Goal: Task Accomplishment & Management: Use online tool/utility

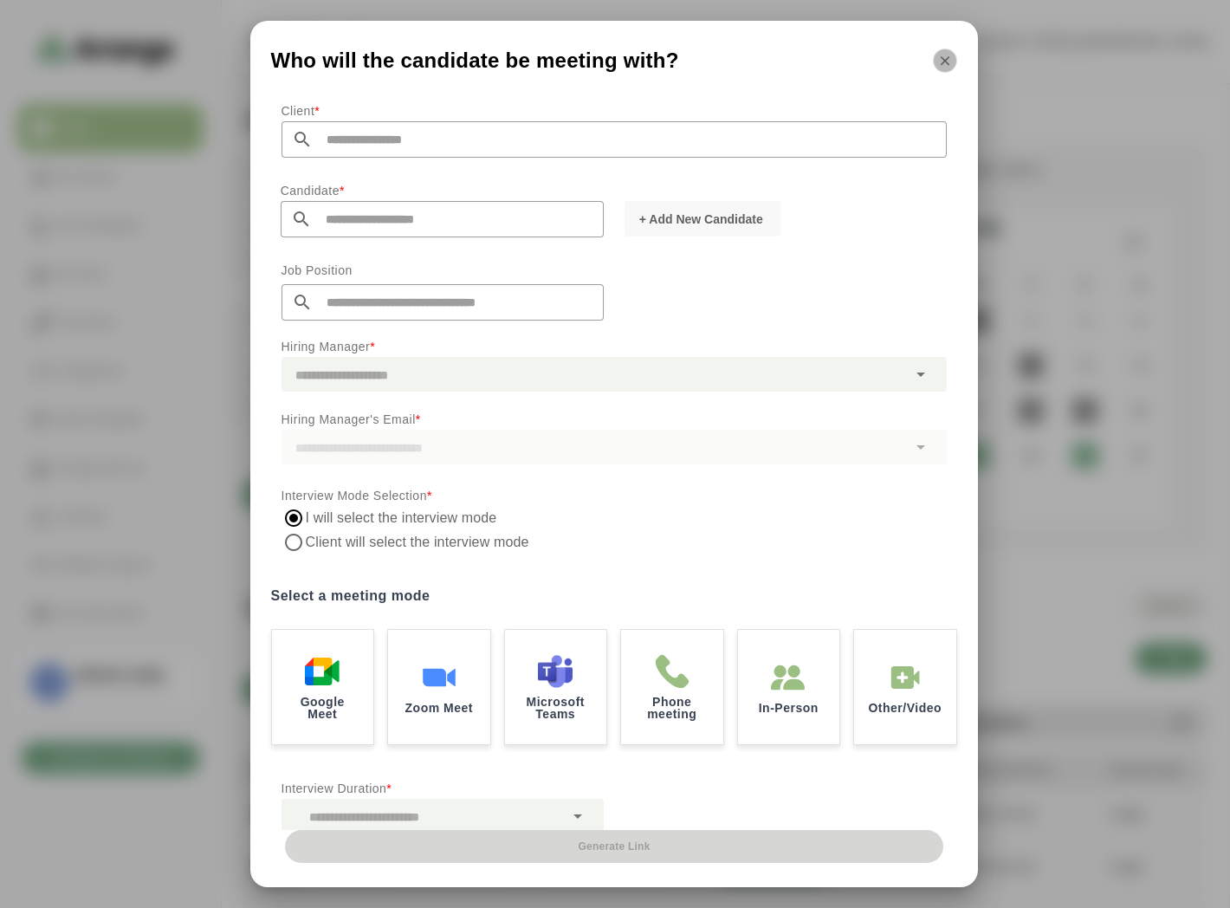
click at [953, 57] on button "button" at bounding box center [945, 61] width 24 height 24
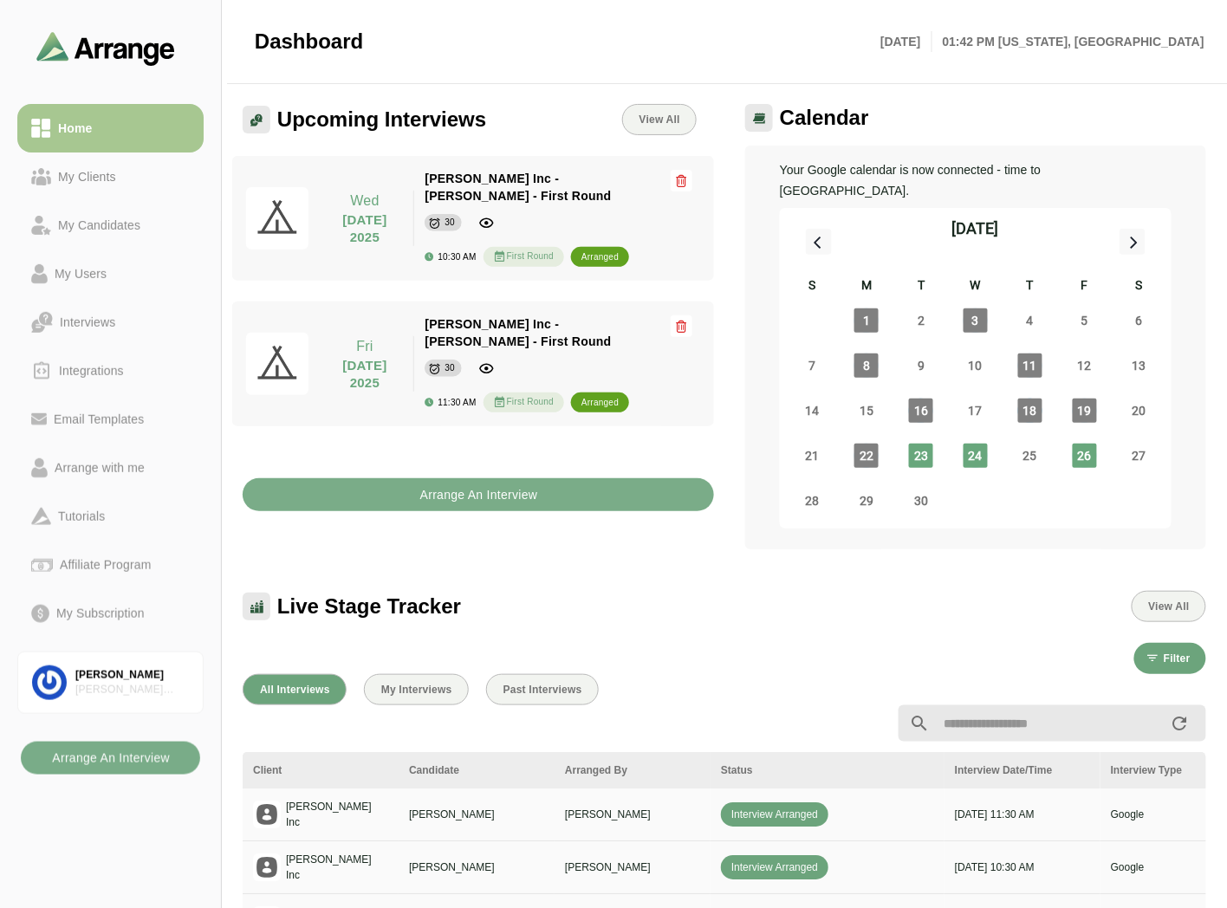
click at [506, 495] on div "Upcoming Interviews View All Wed 24 September 2025 Wed 24 September 2025 Jay In…" at bounding box center [478, 327] width 492 height 466
click at [518, 478] on b "Arrange An Interview" at bounding box center [478, 494] width 119 height 33
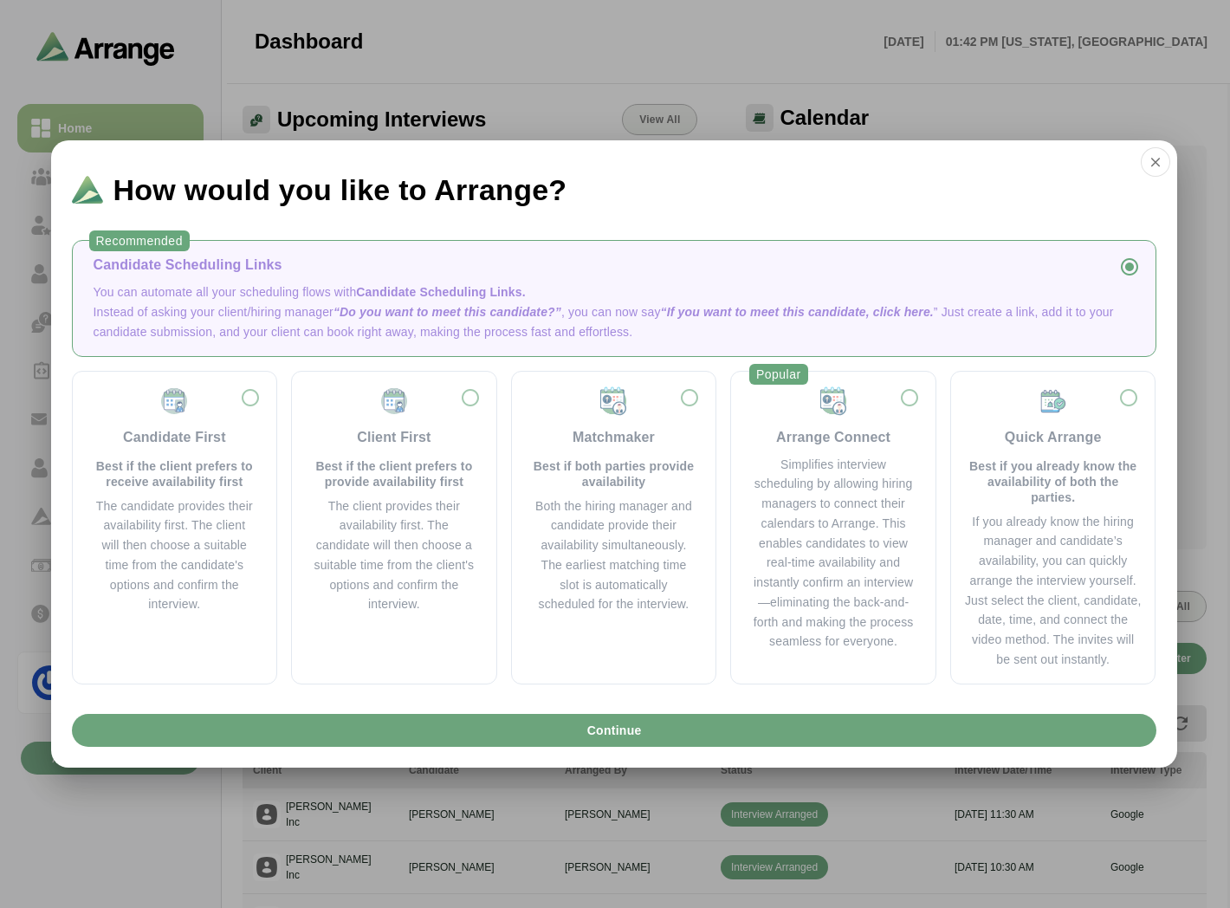
click at [244, 289] on p "You can automate all your scheduling flows with Candidate Scheduling Links." at bounding box center [615, 292] width 1042 height 20
click at [869, 488] on div "Simplifies interview scheduling by allowing hiring managers to connect their ca…" at bounding box center [833, 554] width 163 height 198
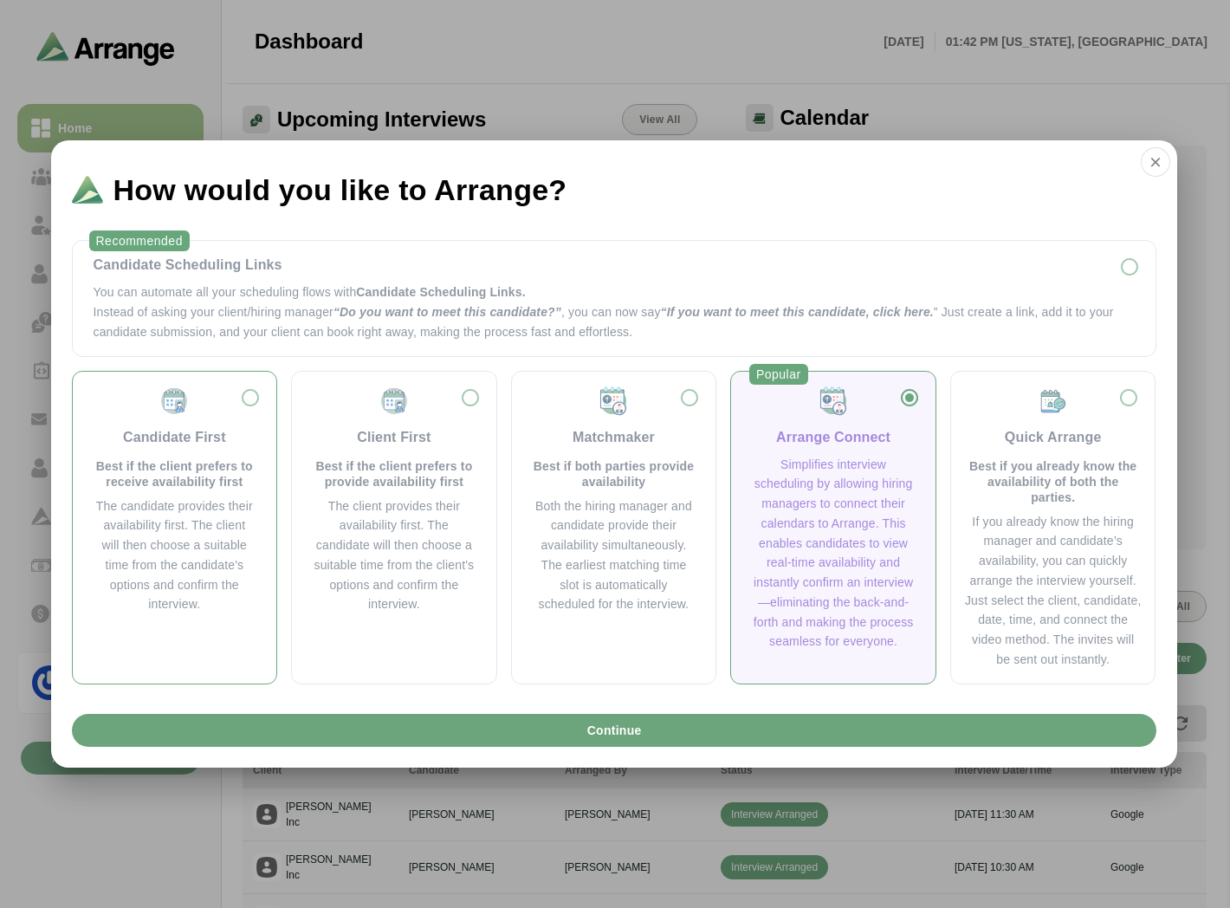
click at [139, 447] on div "Candidate First" at bounding box center [174, 437] width 103 height 21
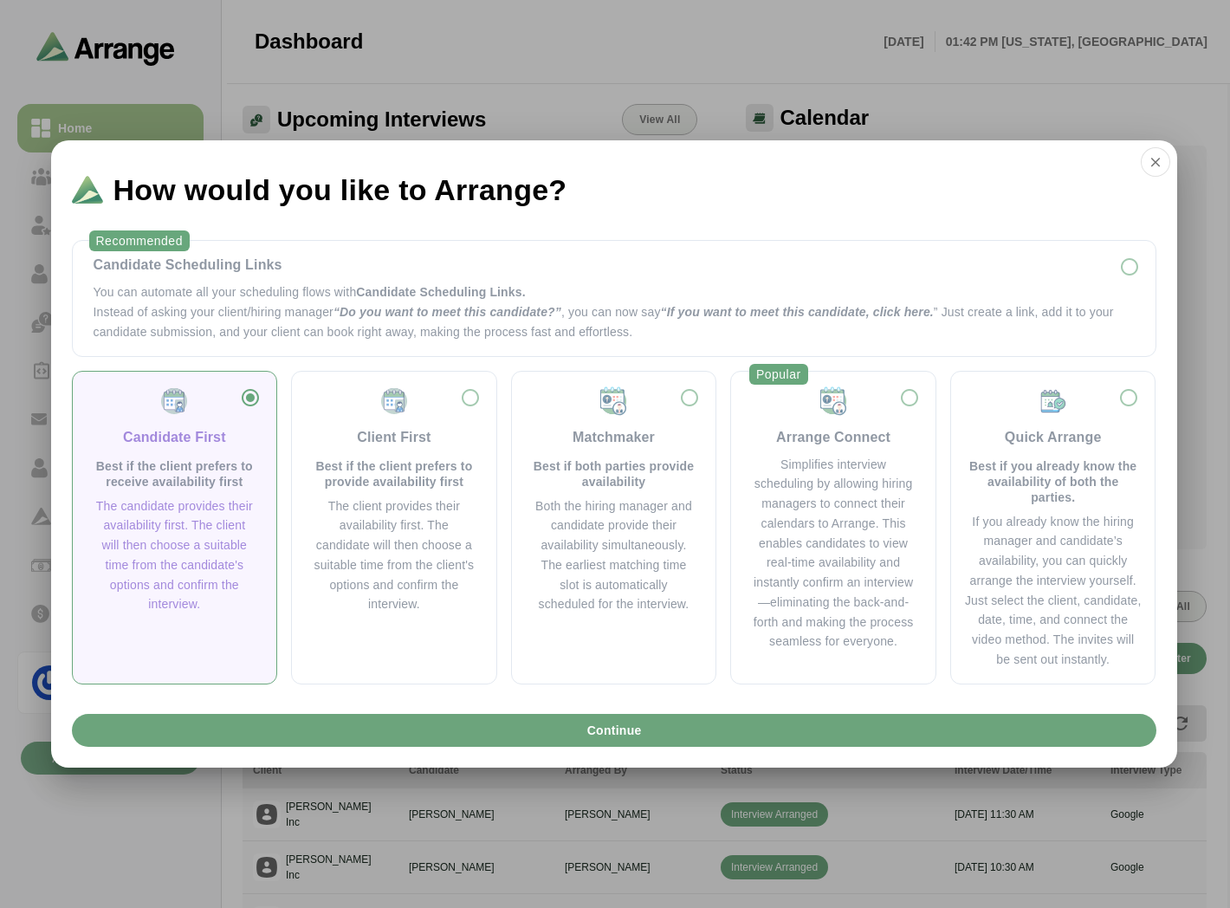
click at [506, 482] on div "Candidate First Best if the client prefers to receive availability first The ca…" at bounding box center [614, 528] width 1085 height 314
click at [410, 490] on div "Client First Best if the client prefers to provide availability first The clien…" at bounding box center [394, 501] width 177 height 230
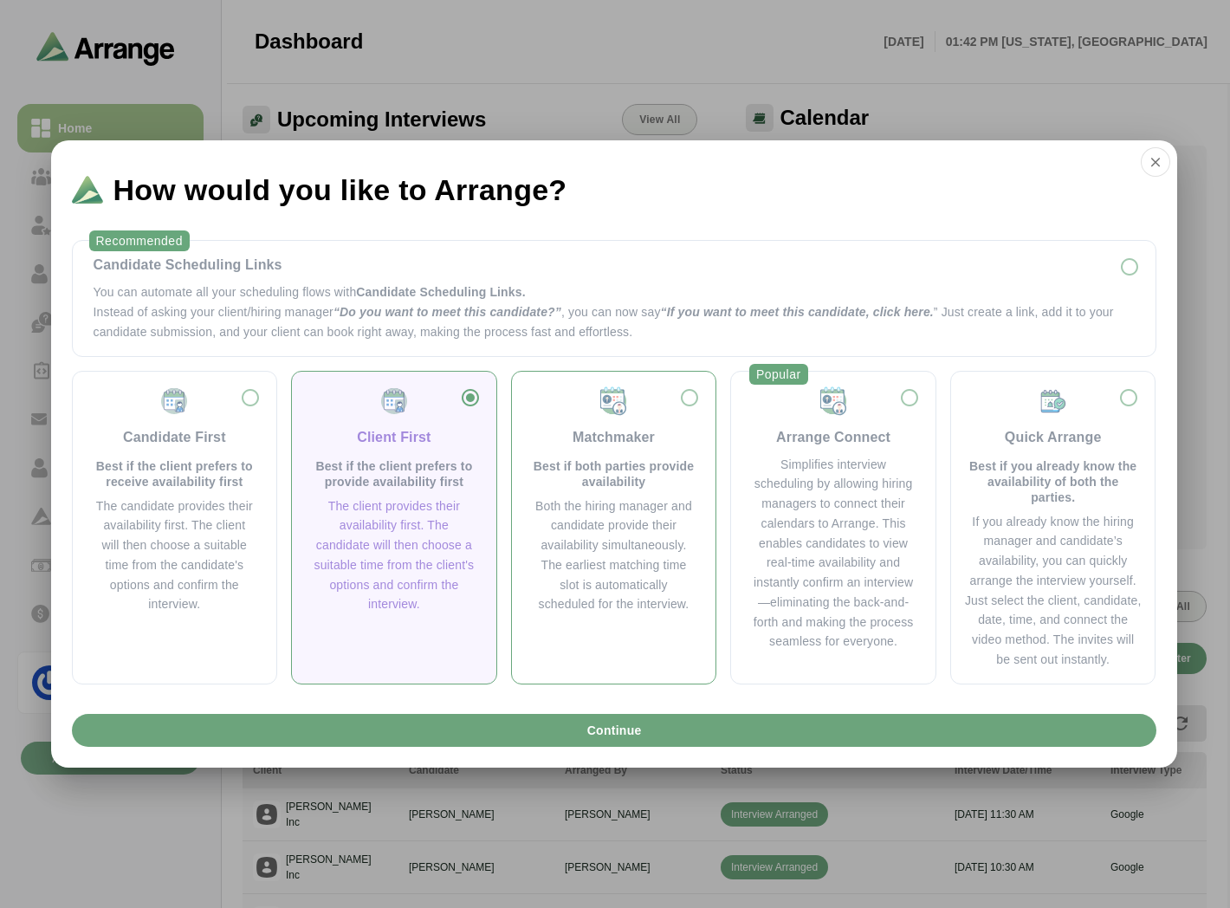
click at [538, 491] on div "Matchmaker Best if both parties provide availability Both the hiring manager an…" at bounding box center [614, 501] width 177 height 230
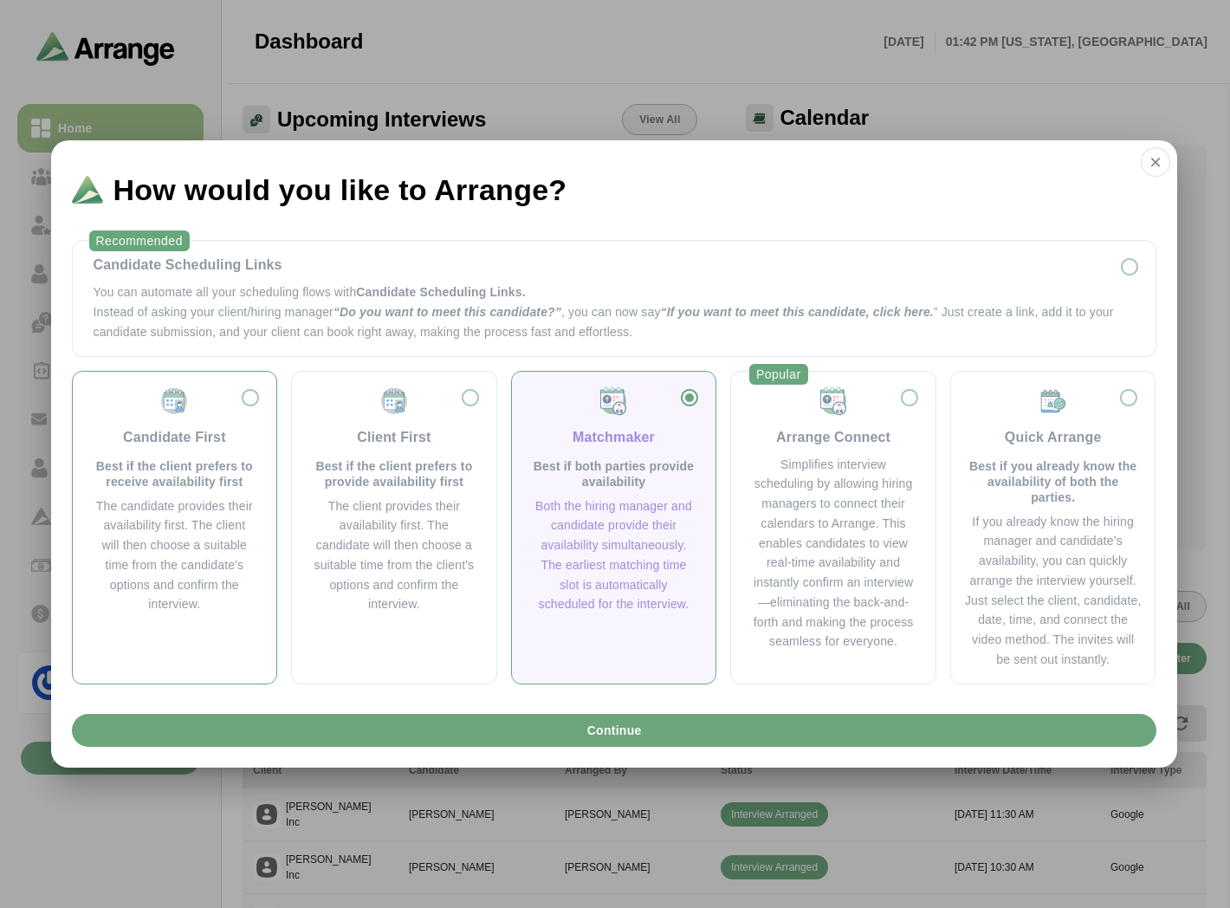
click at [185, 444] on div "Candidate First" at bounding box center [174, 437] width 103 height 21
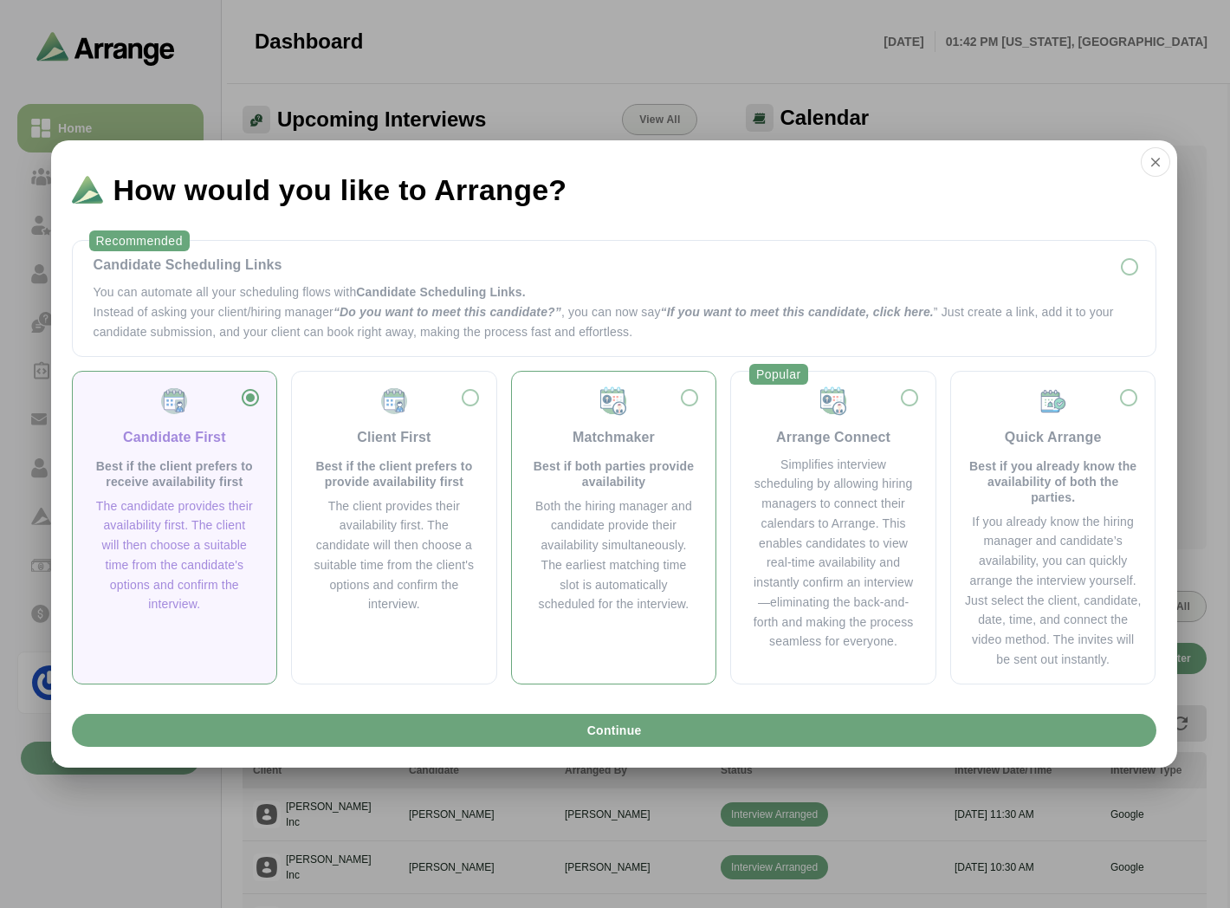
click at [682, 494] on div "Matchmaker Best if both parties provide availability Both the hiring manager an…" at bounding box center [614, 501] width 177 height 230
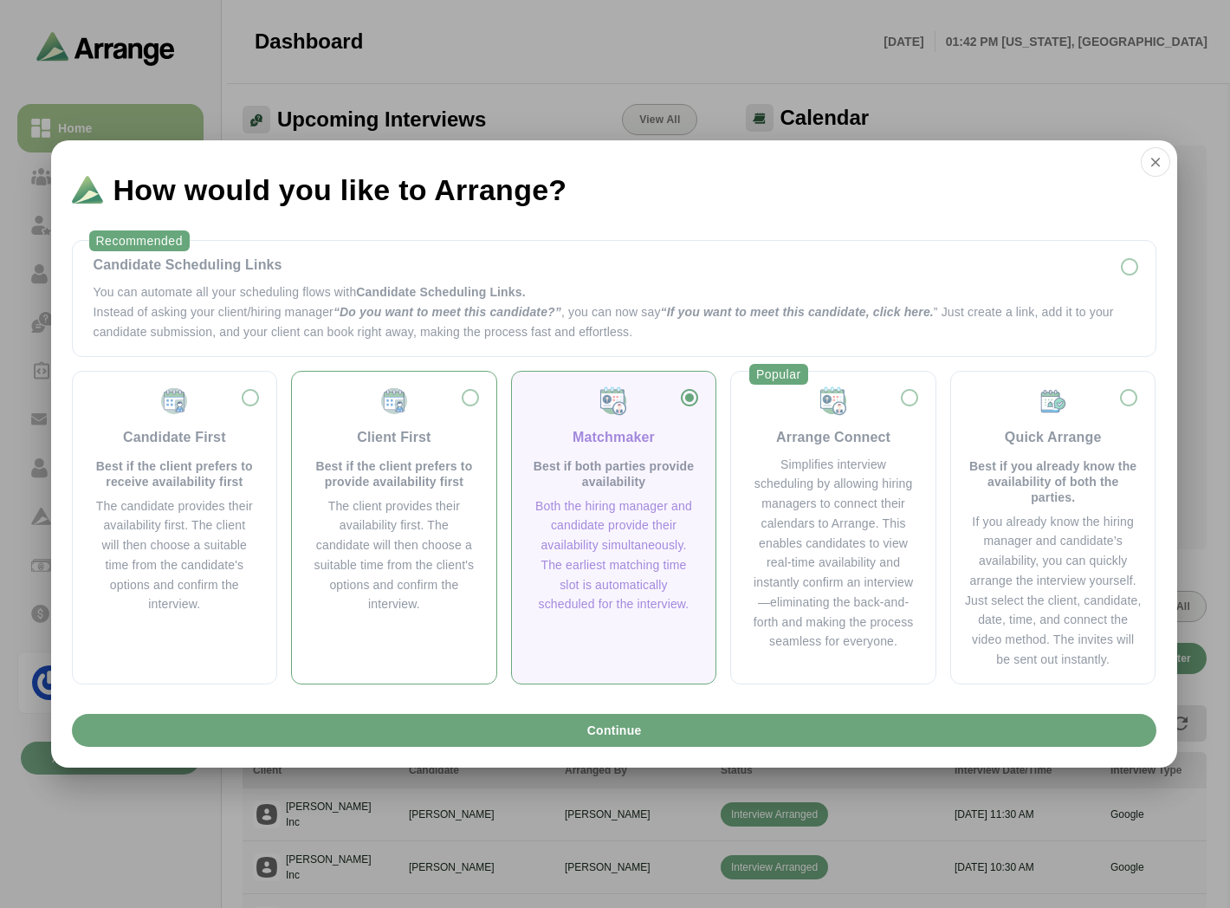
click at [318, 500] on div "The client provides their availability first. The candidate will then choose a …" at bounding box center [394, 556] width 163 height 119
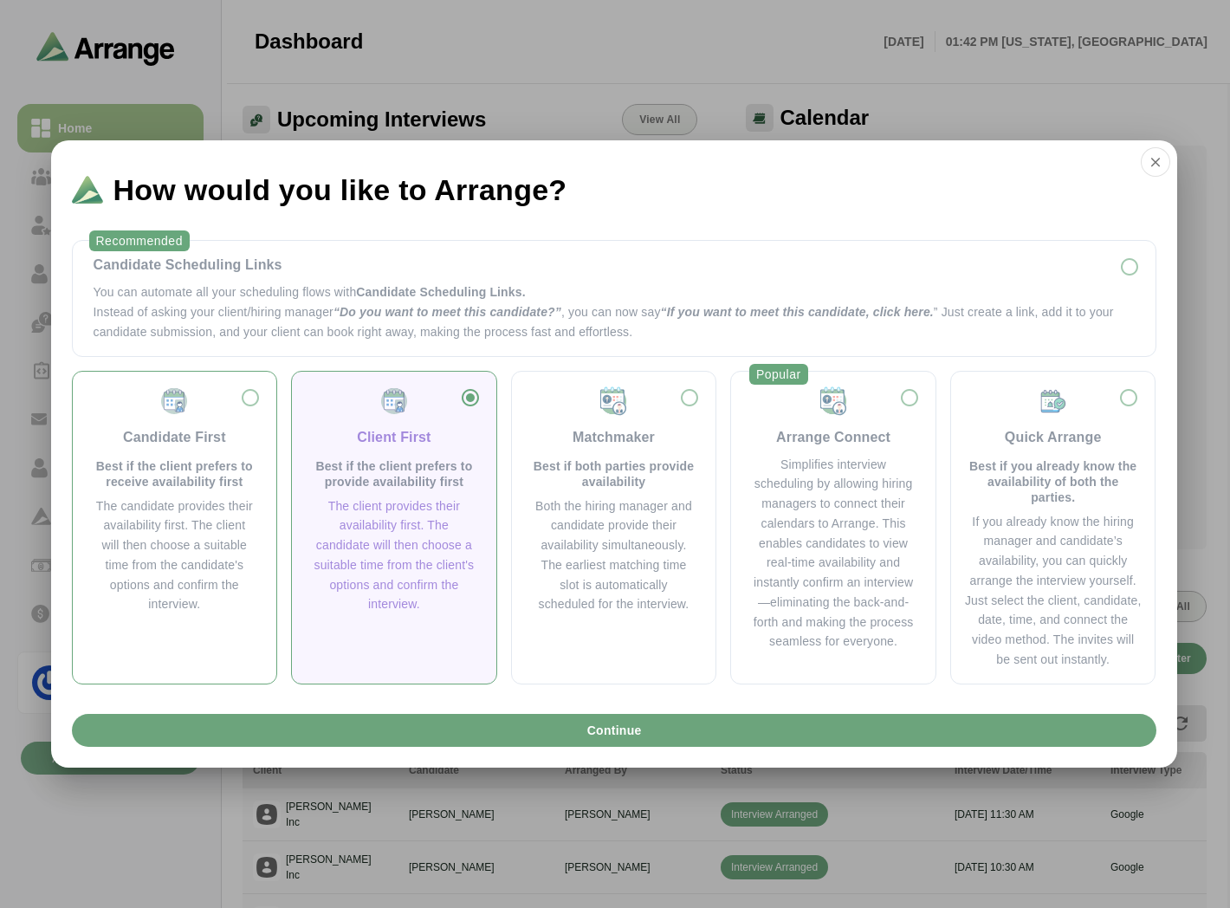
click at [182, 468] on p "Best if the client prefers to receive availability first" at bounding box center [175, 473] width 163 height 31
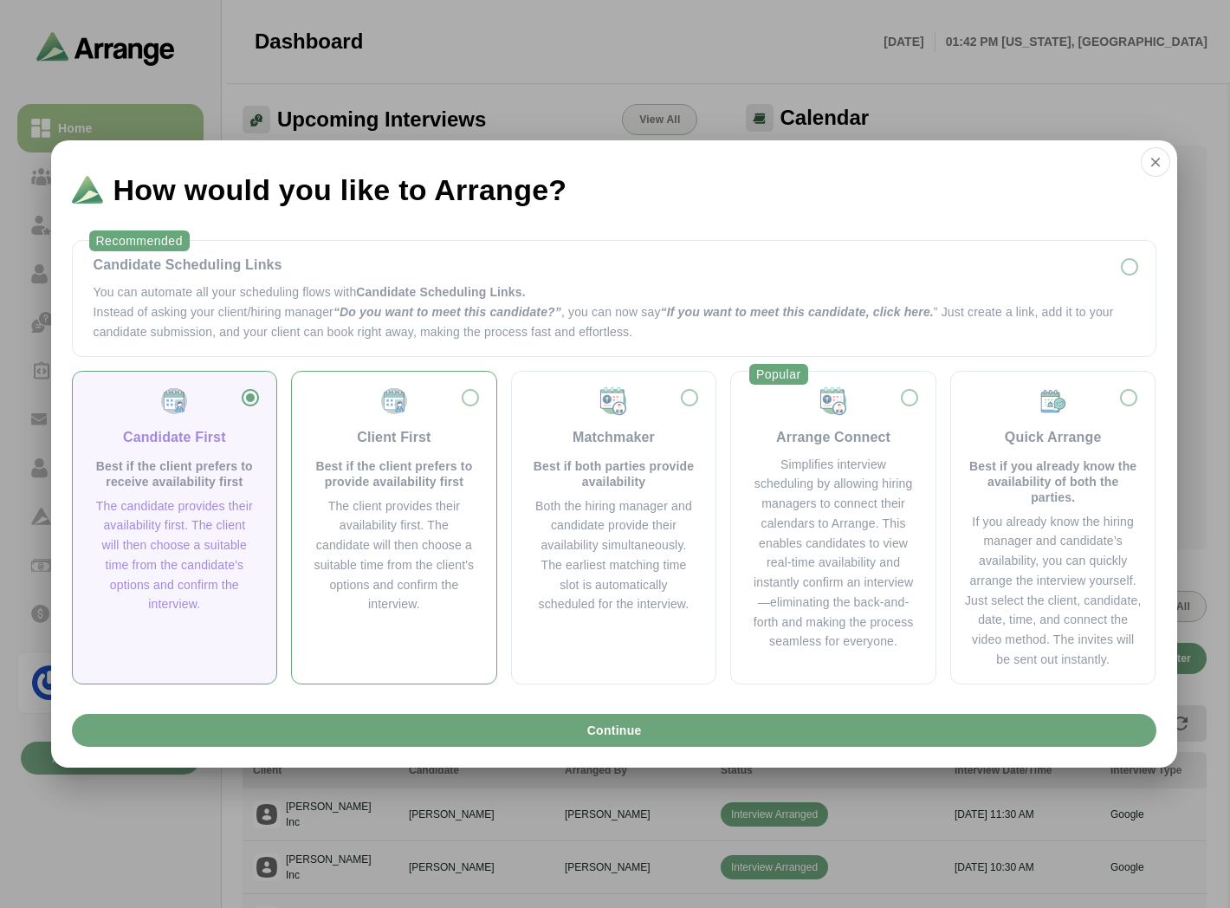
click at [370, 471] on p "Best if the client prefers to provide availability first" at bounding box center [394, 473] width 163 height 31
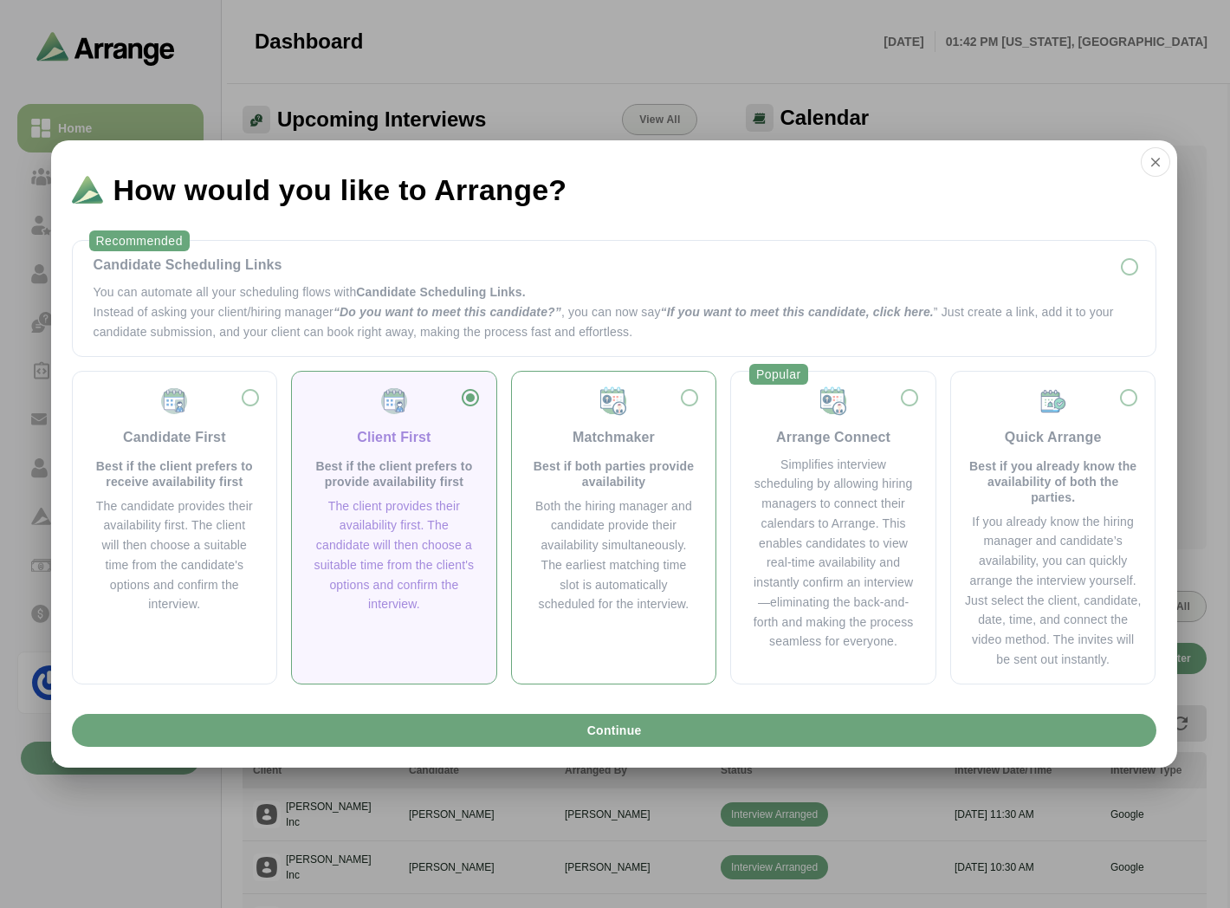
click at [652, 469] on p "Best if both parties provide availability" at bounding box center [614, 473] width 163 height 31
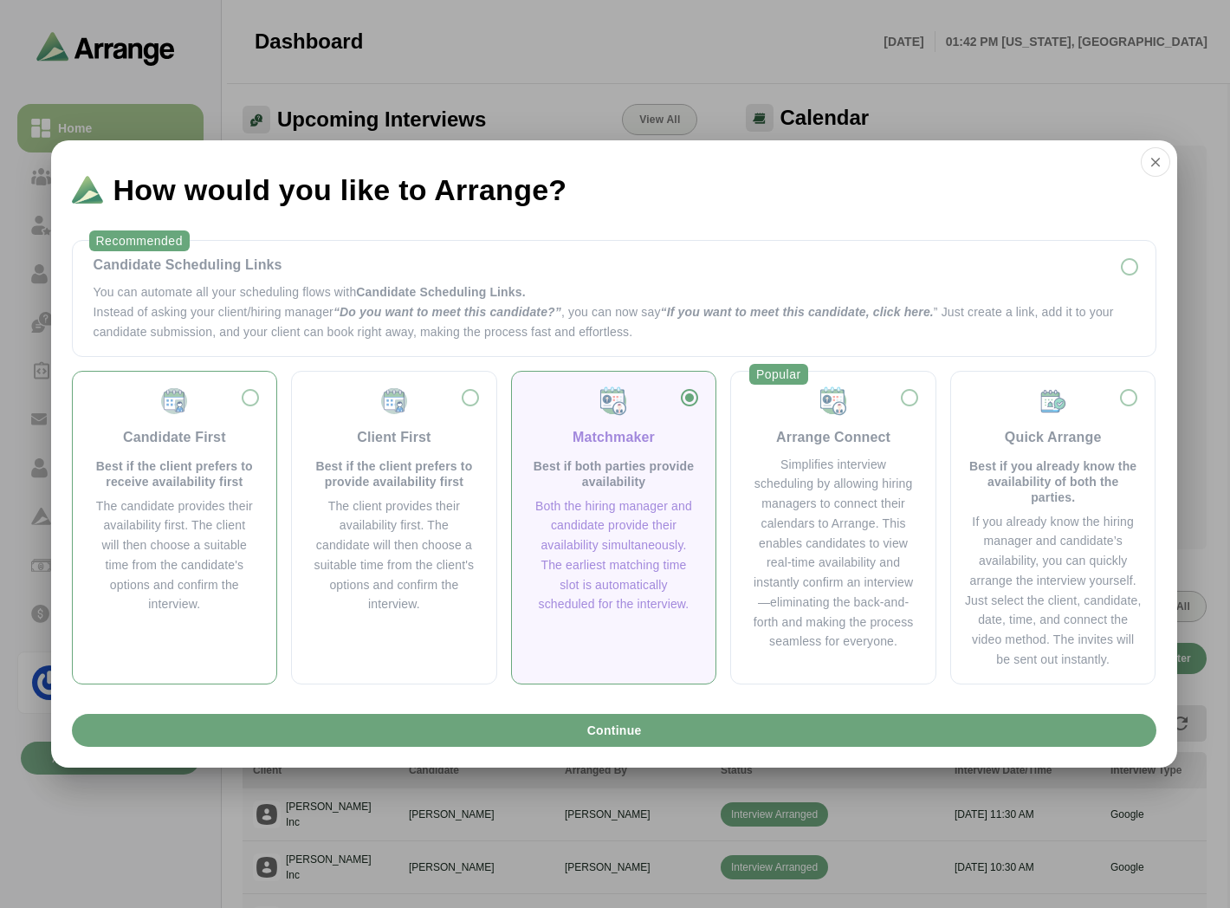
click at [87, 484] on div "Candidate First Best if the client prefers to receive availability first The ca…" at bounding box center [175, 501] width 177 height 230
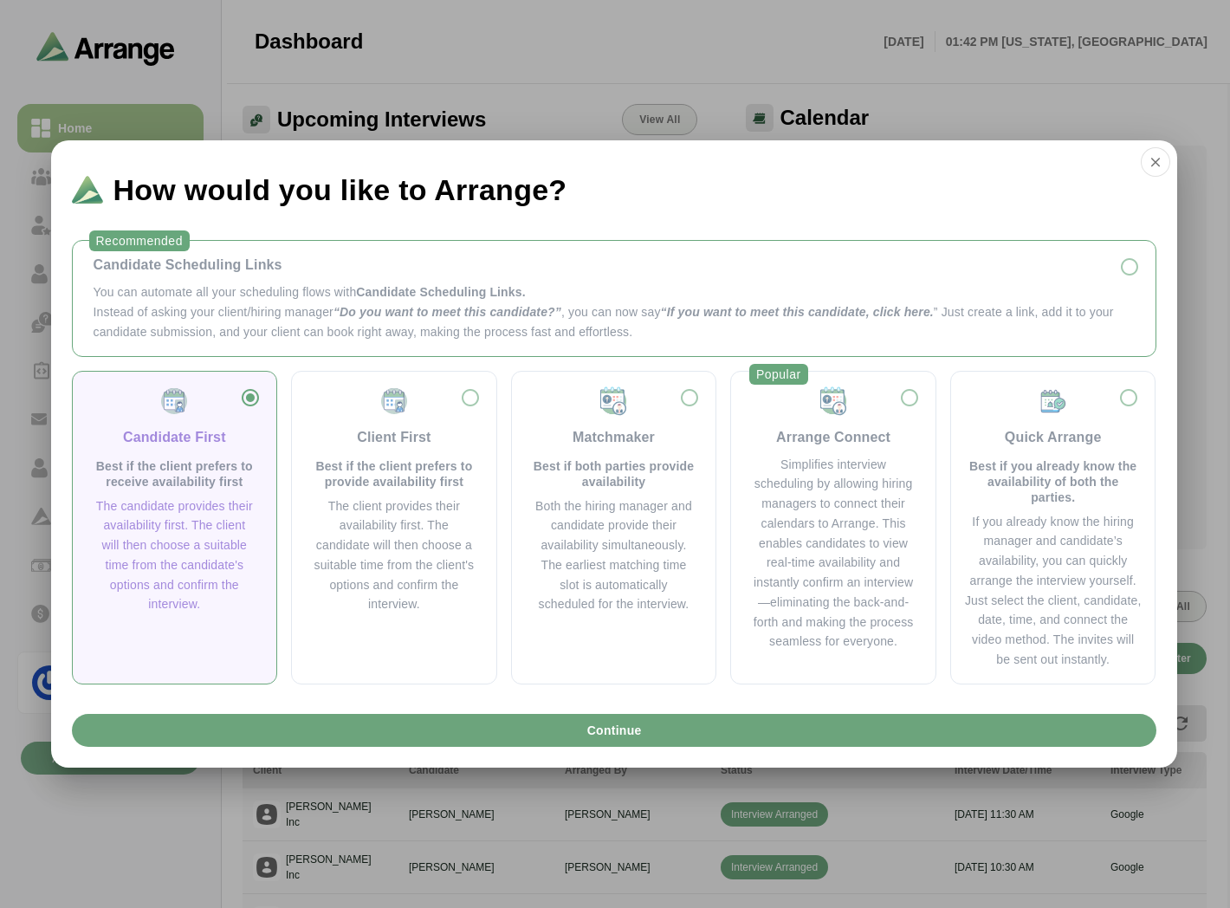
click at [275, 315] on p "Instead of asking your client/hiring manager “Do you want to meet this candidat…" at bounding box center [615, 322] width 1042 height 40
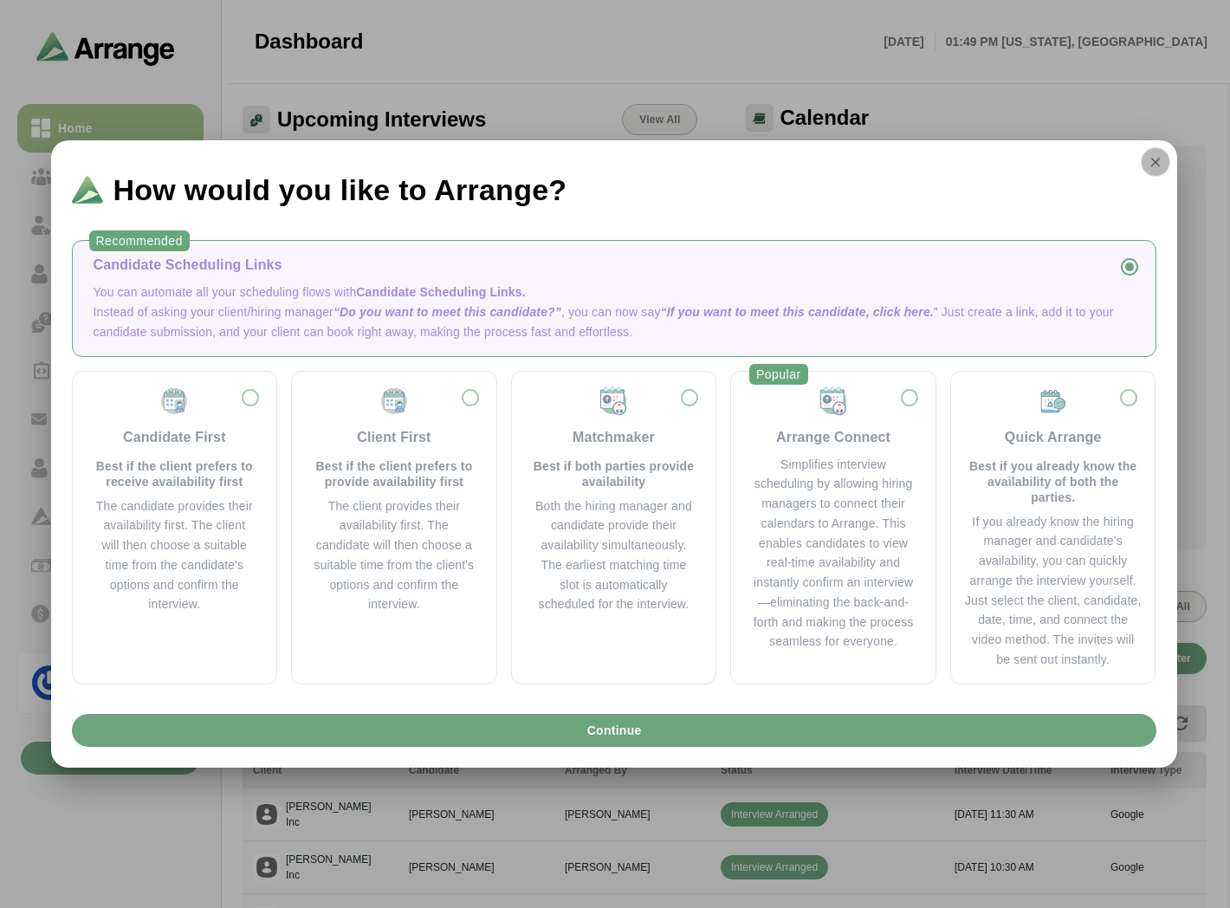
click at [1150, 159] on icon "button" at bounding box center [1156, 162] width 16 height 16
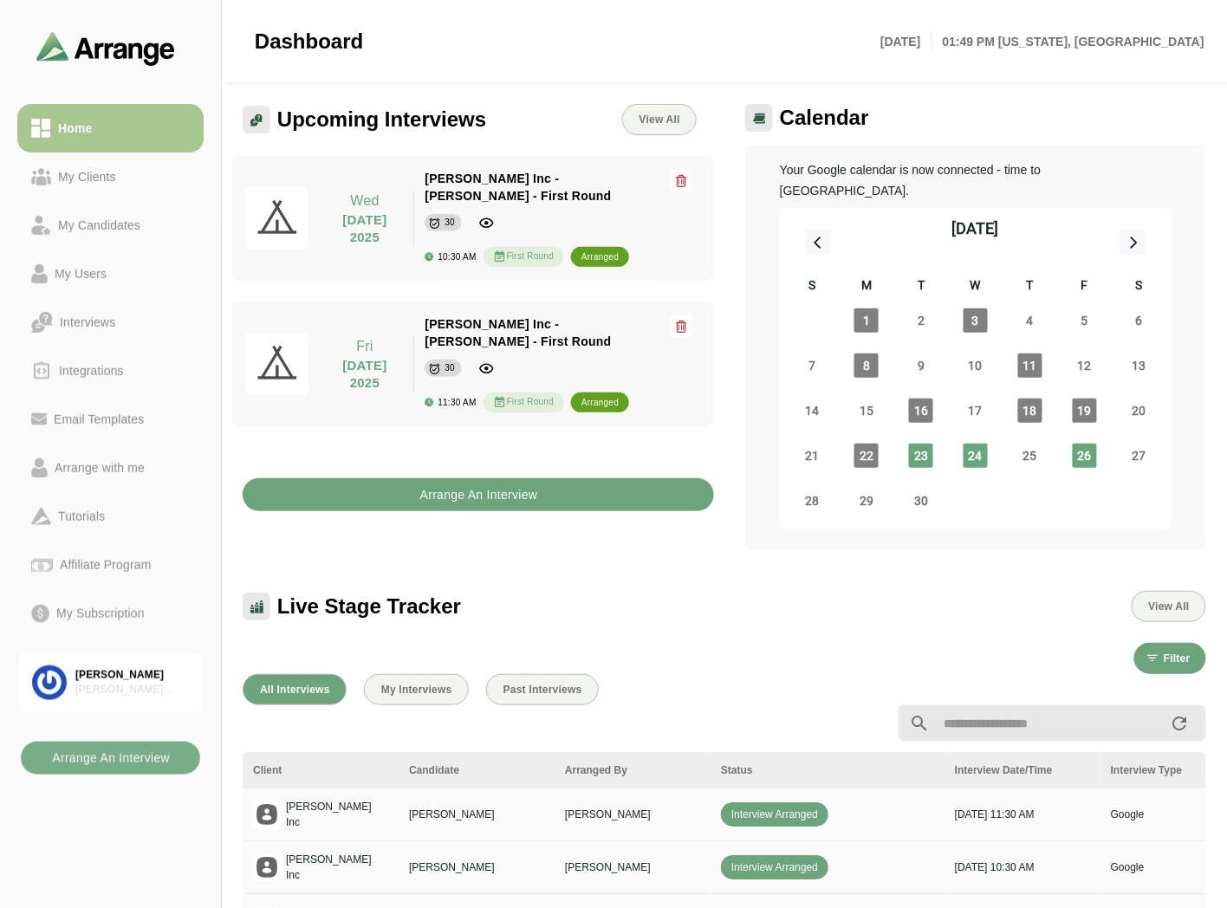
click at [516, 478] on b "Arrange An Interview" at bounding box center [478, 494] width 119 height 33
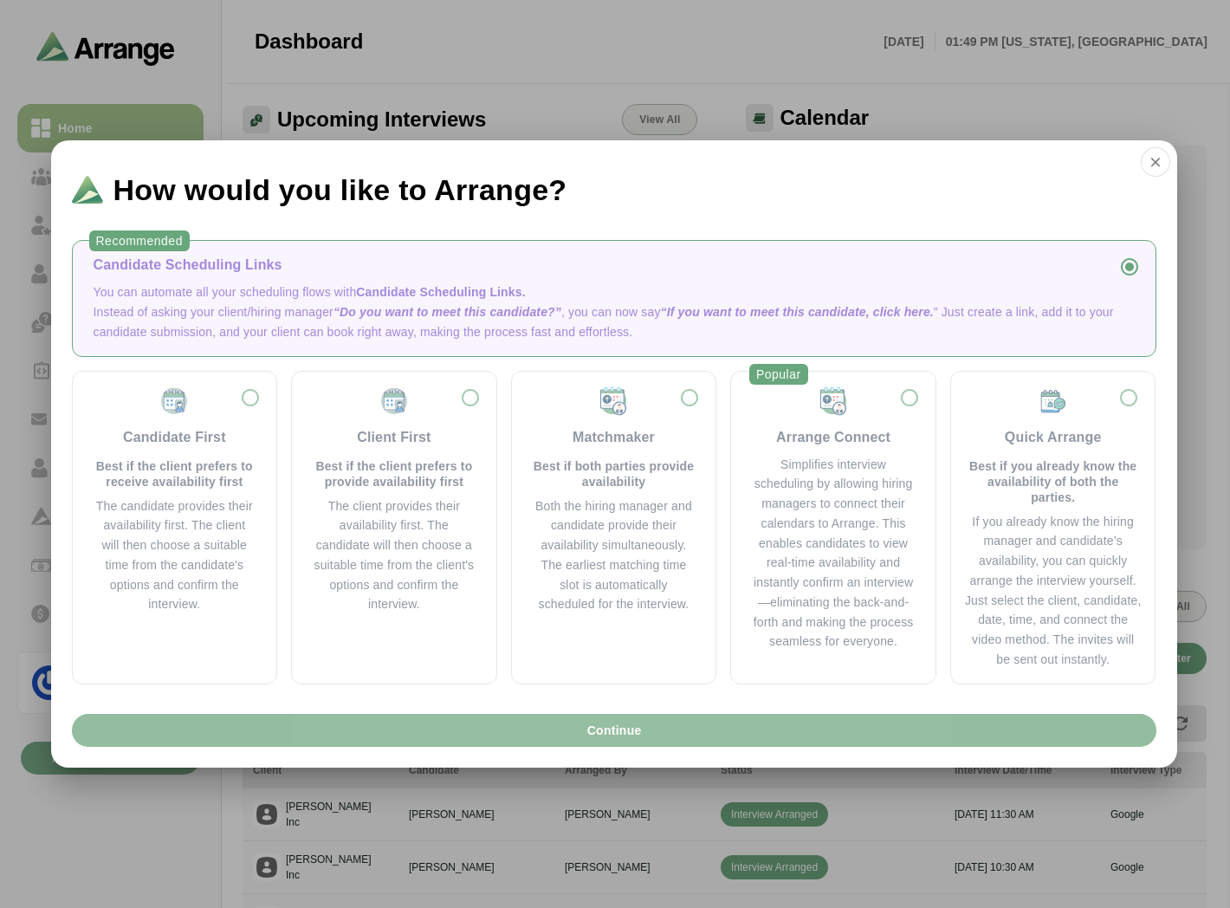
click at [425, 720] on button "Continue" at bounding box center [614, 730] width 1085 height 33
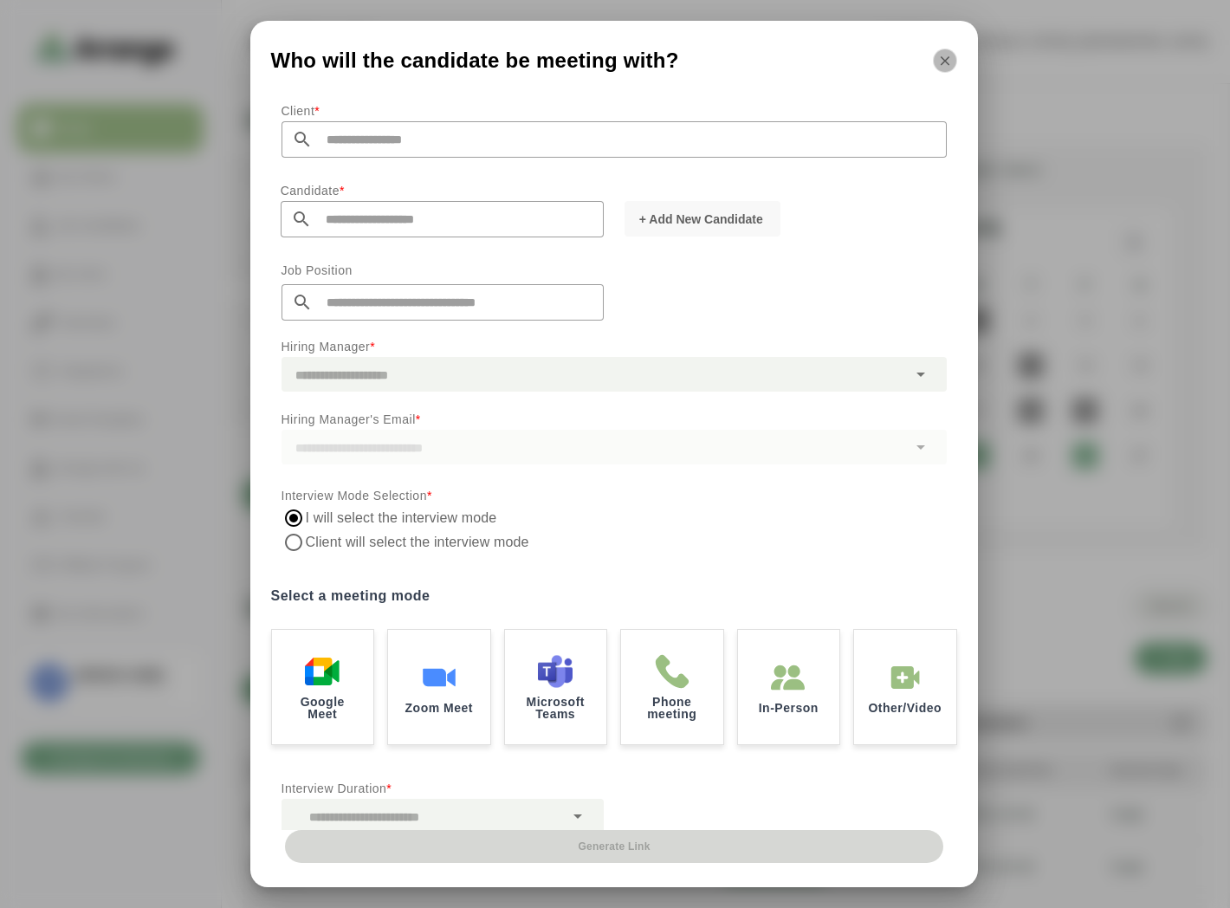
click at [943, 63] on icon "button" at bounding box center [946, 61] width 16 height 16
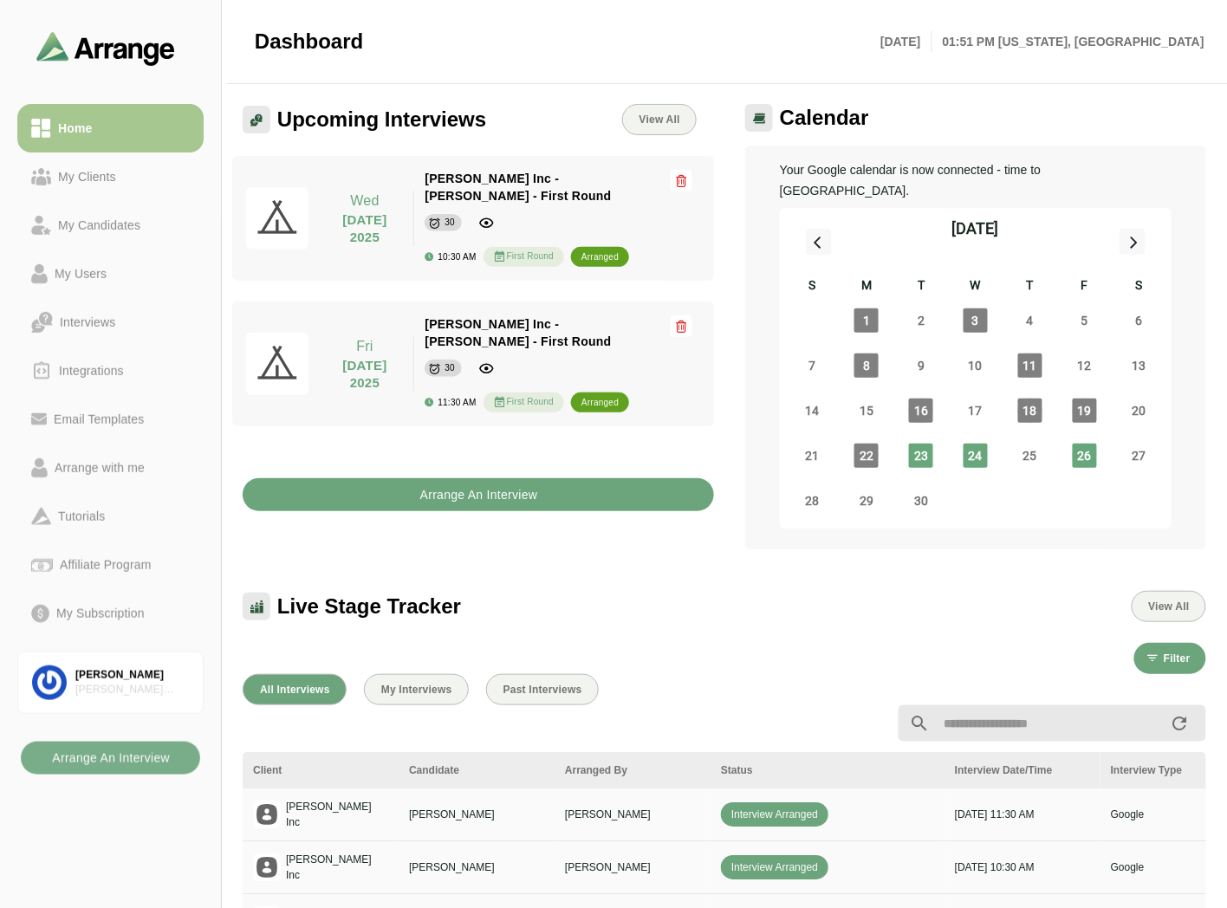
click at [438, 478] on b "Arrange An Interview" at bounding box center [478, 494] width 119 height 33
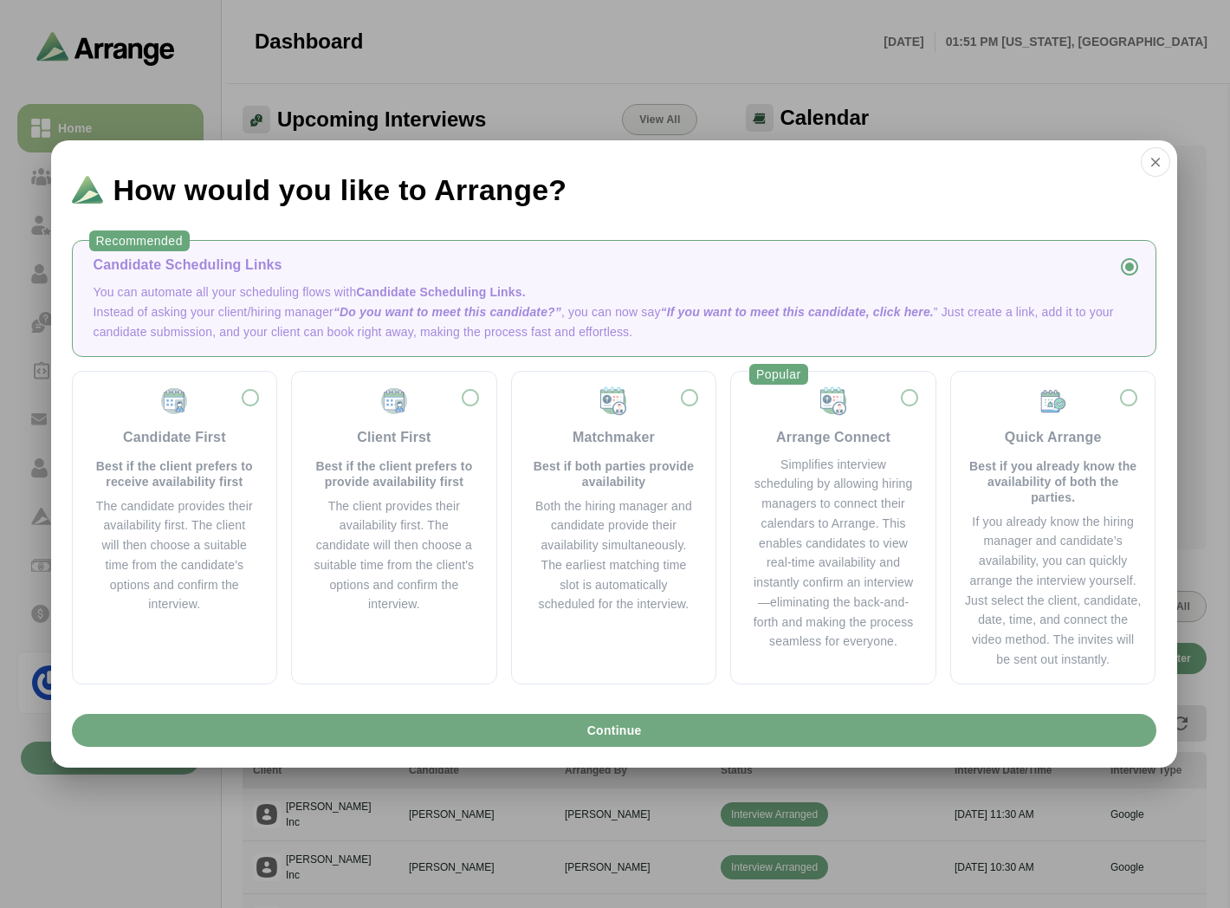
click at [596, 731] on span "Continue" at bounding box center [613, 730] width 55 height 33
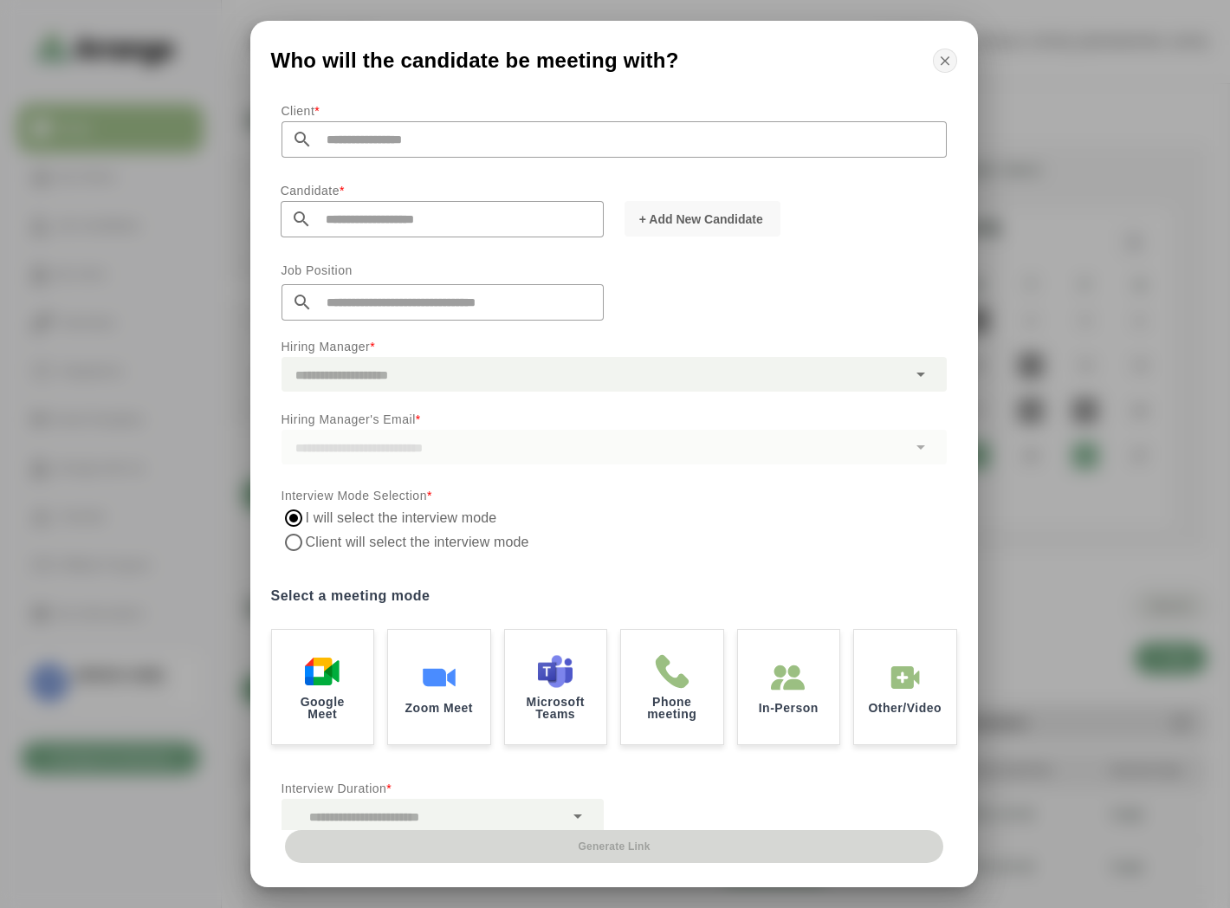
click at [947, 58] on icon "button" at bounding box center [946, 61] width 16 height 16
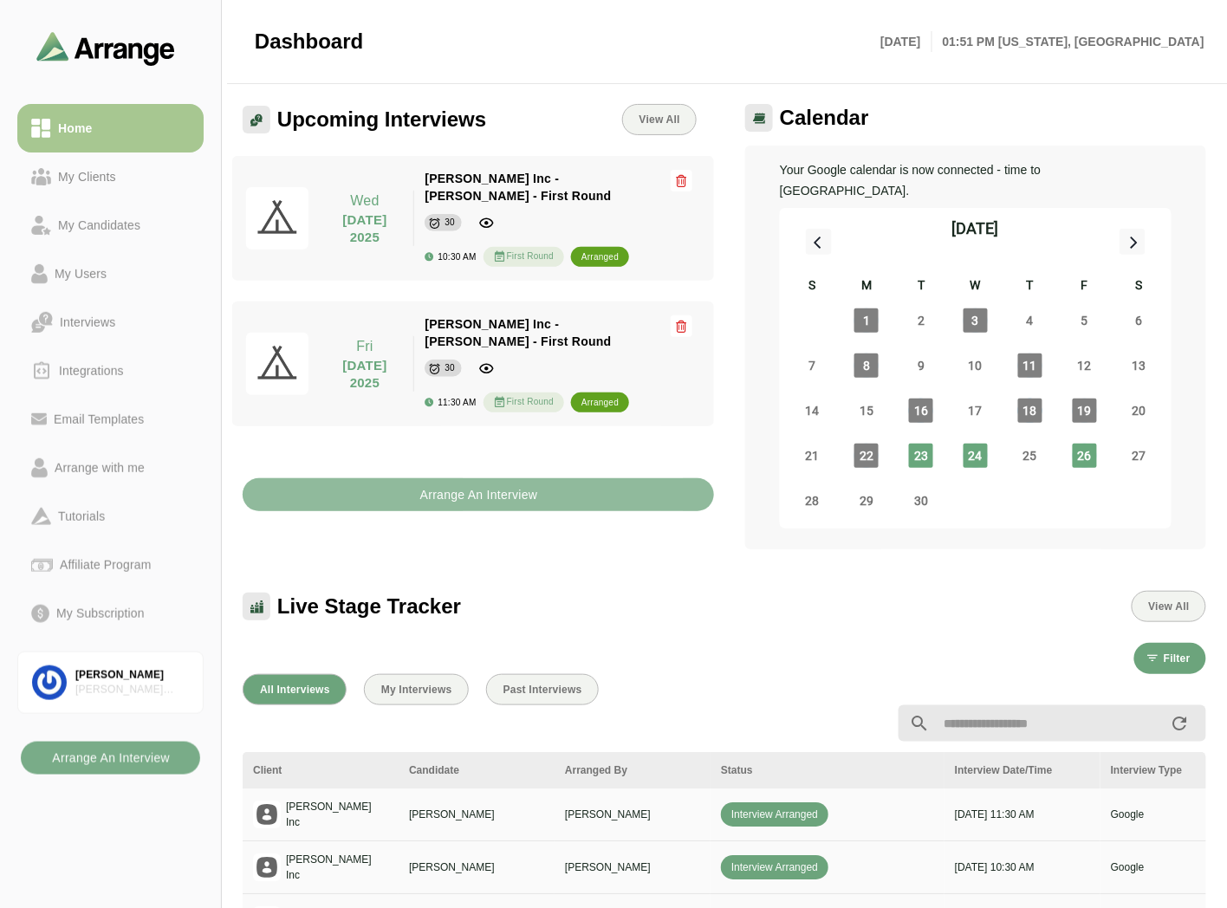
click at [577, 478] on button "Arrange An Interview" at bounding box center [478, 494] width 471 height 33
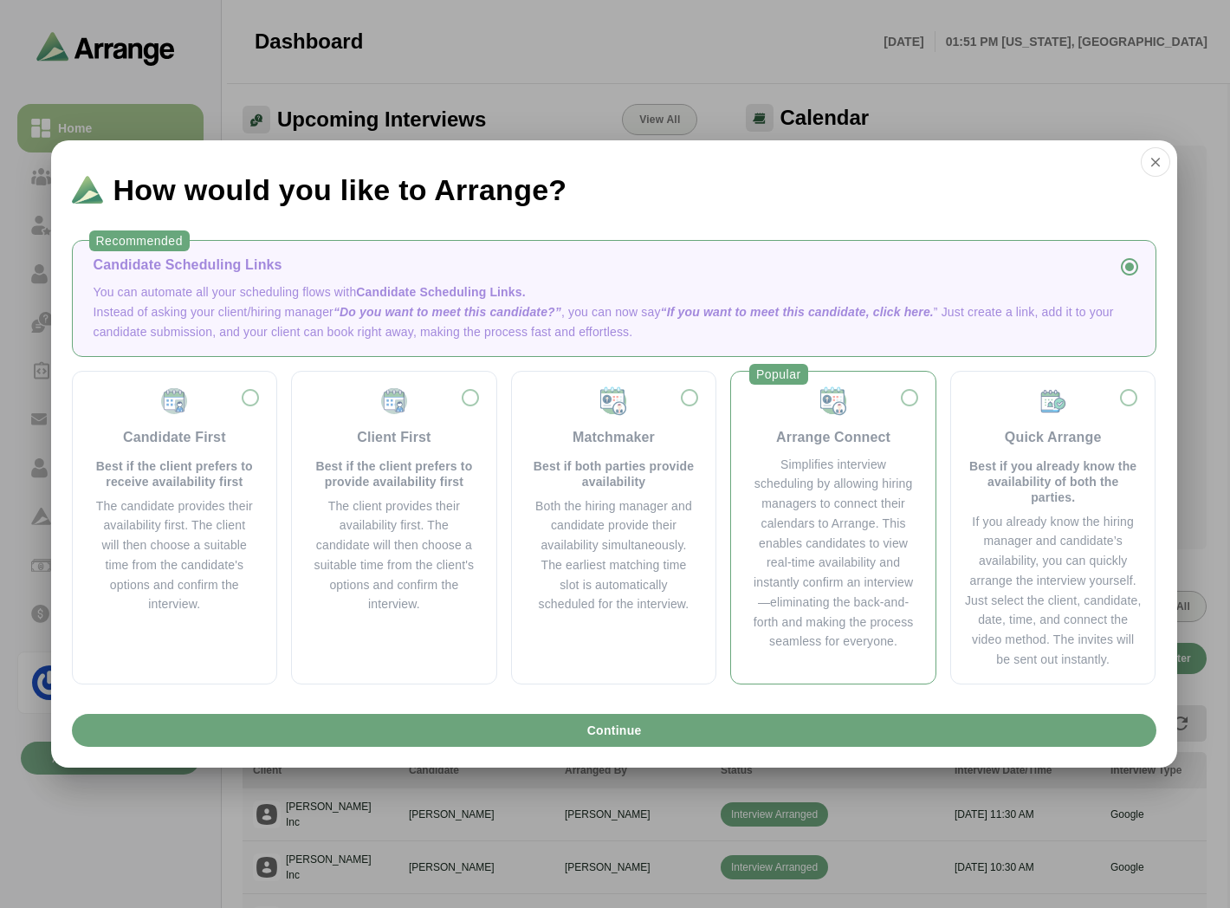
click at [837, 495] on div "Simplifies interview scheduling by allowing hiring managers to connect their ca…" at bounding box center [833, 554] width 163 height 198
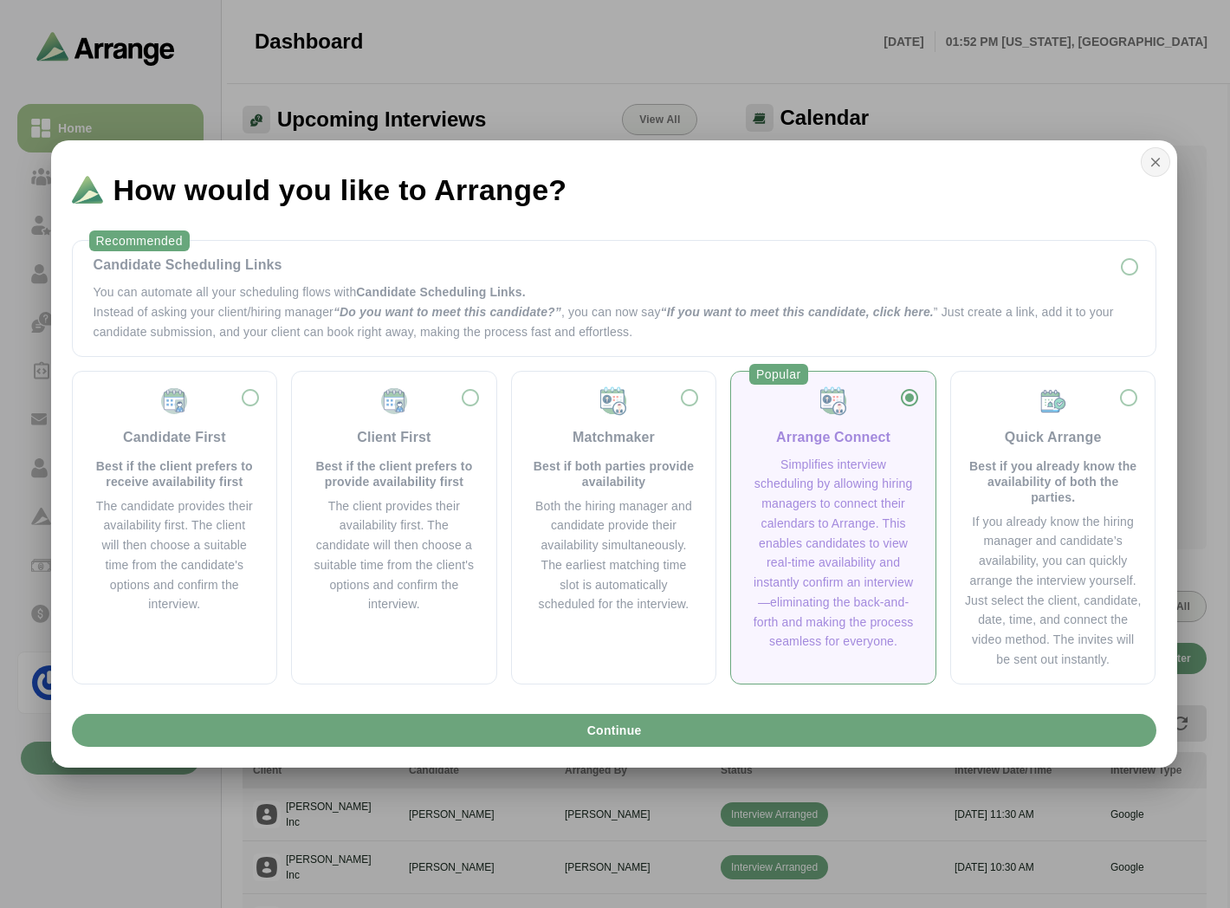
click at [1159, 167] on icon "button" at bounding box center [1156, 162] width 16 height 16
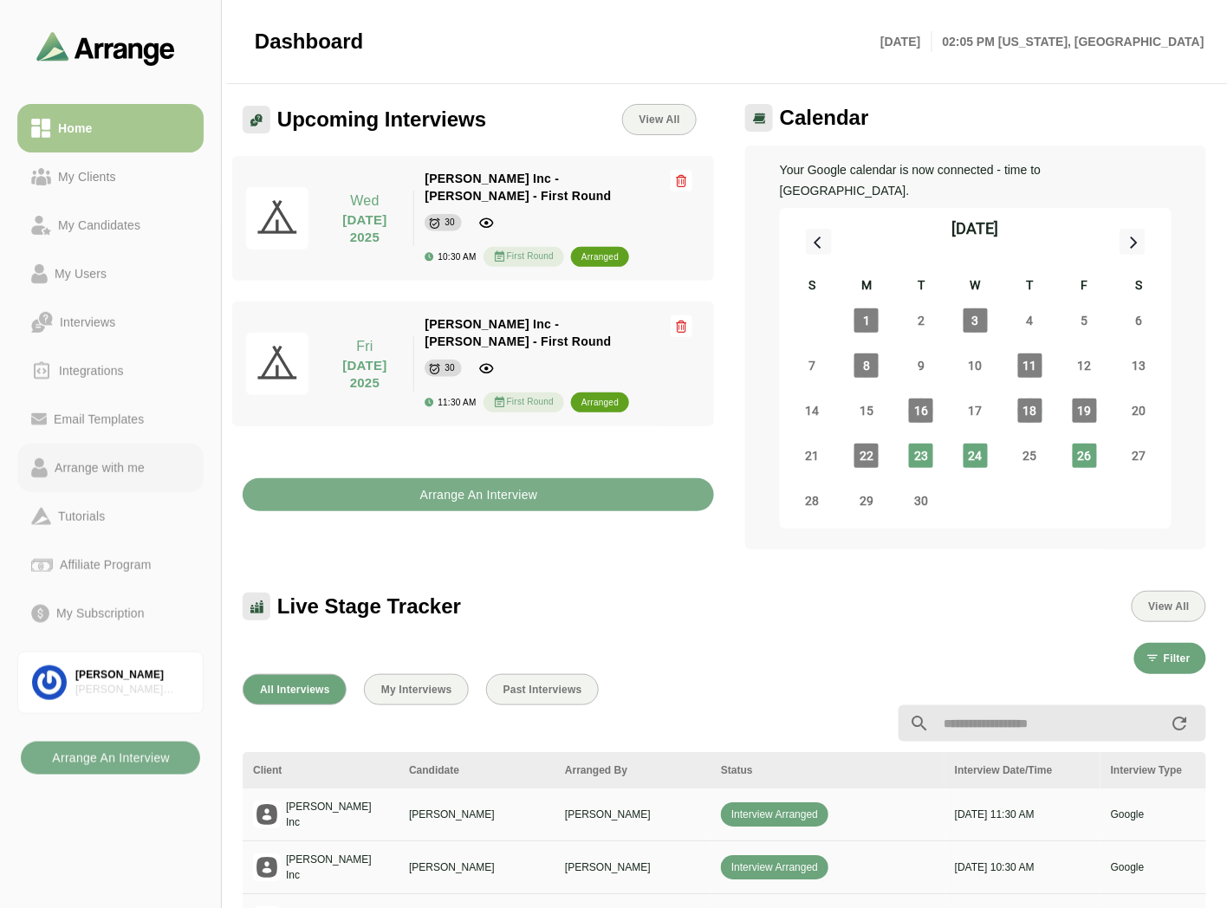
click at [128, 479] on link "Arrange with me" at bounding box center [110, 468] width 186 height 49
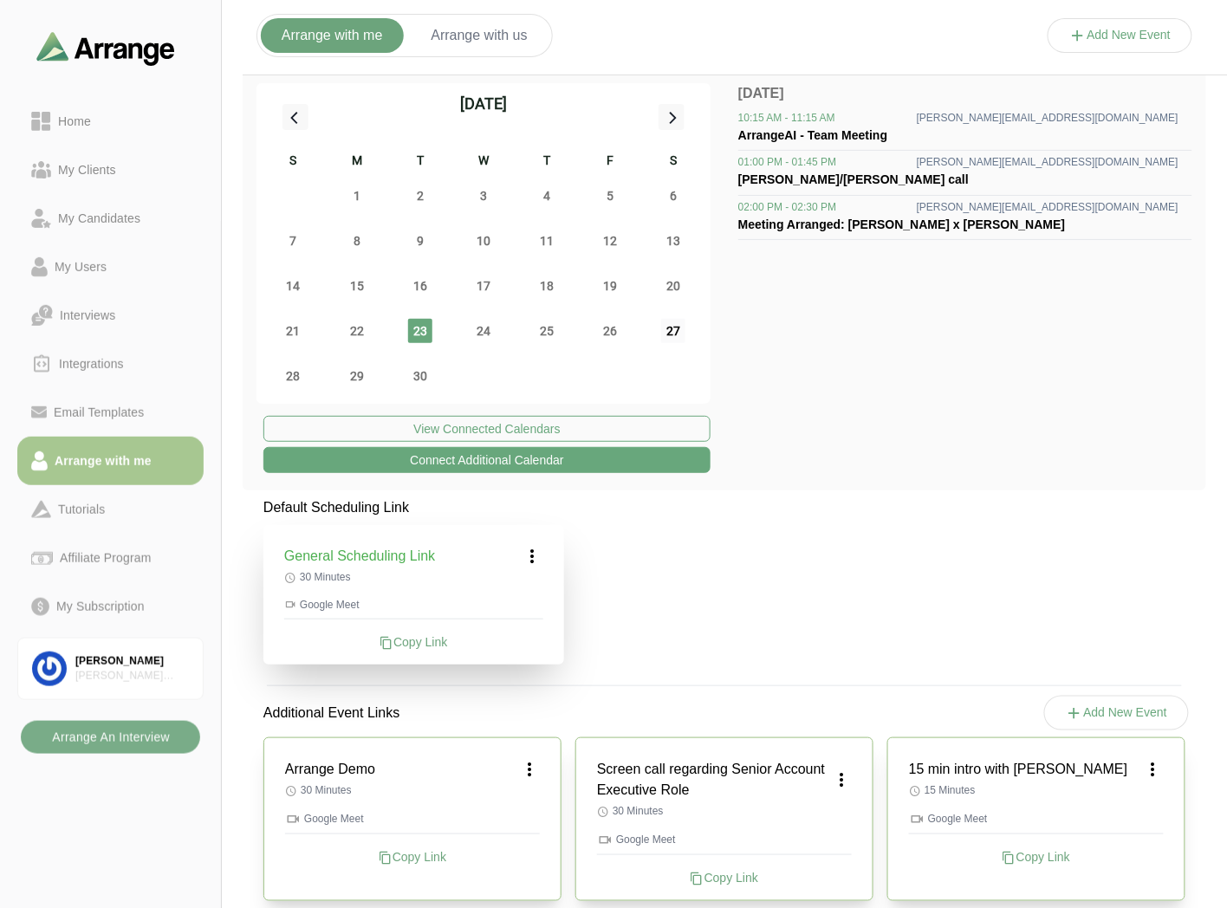
click at [669, 334] on span "27" at bounding box center [673, 331] width 24 height 24
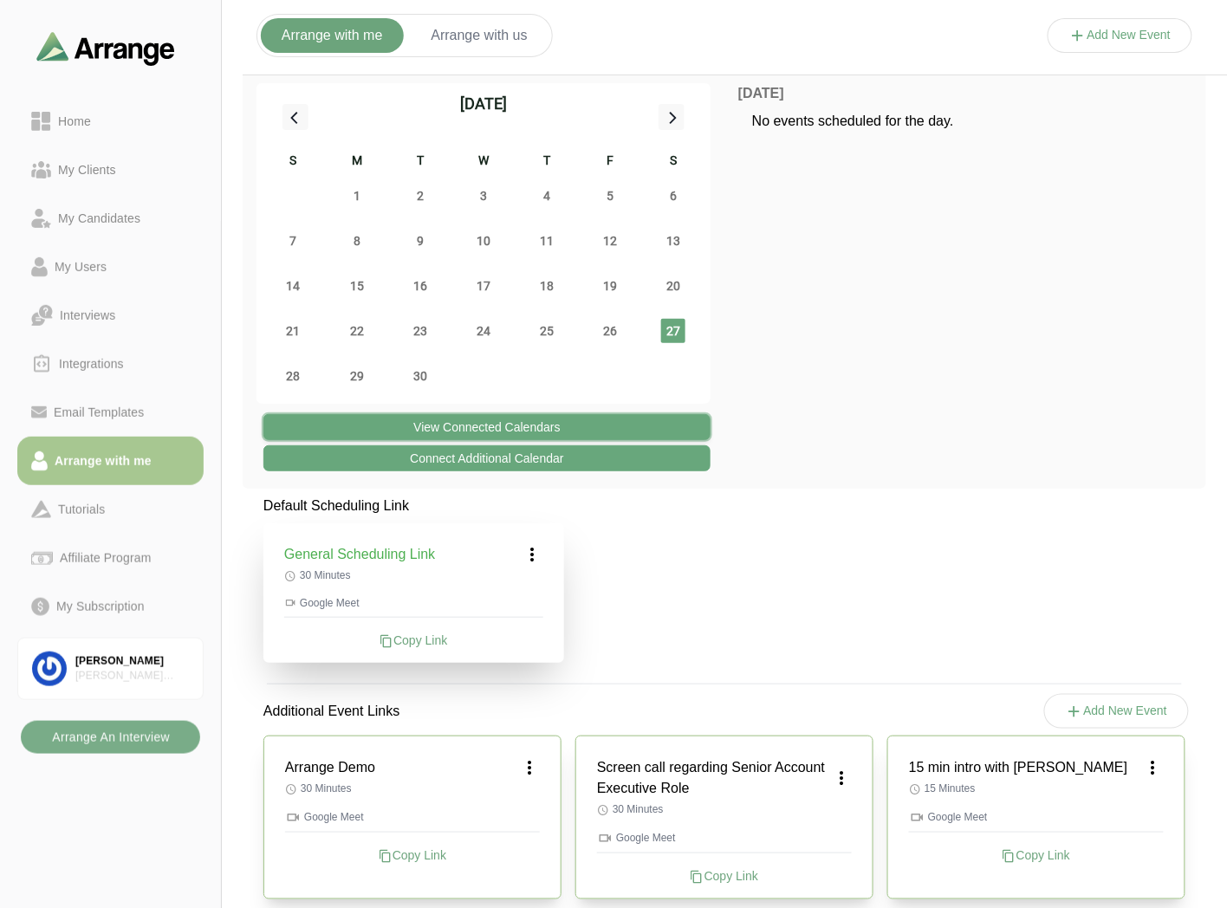
click at [506, 427] on button "View Connected Calendars" at bounding box center [486, 427] width 447 height 26
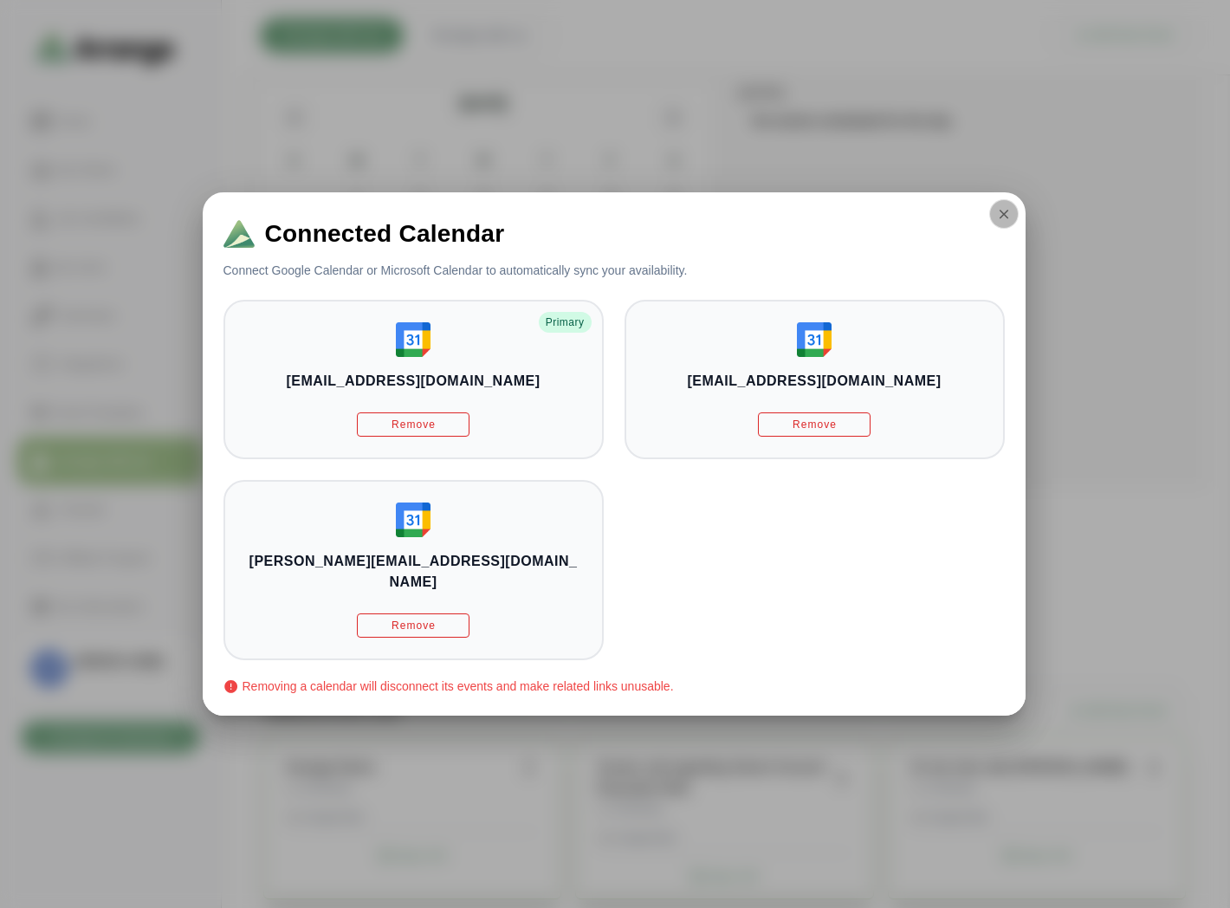
click at [997, 222] on icon "button" at bounding box center [1005, 214] width 16 height 16
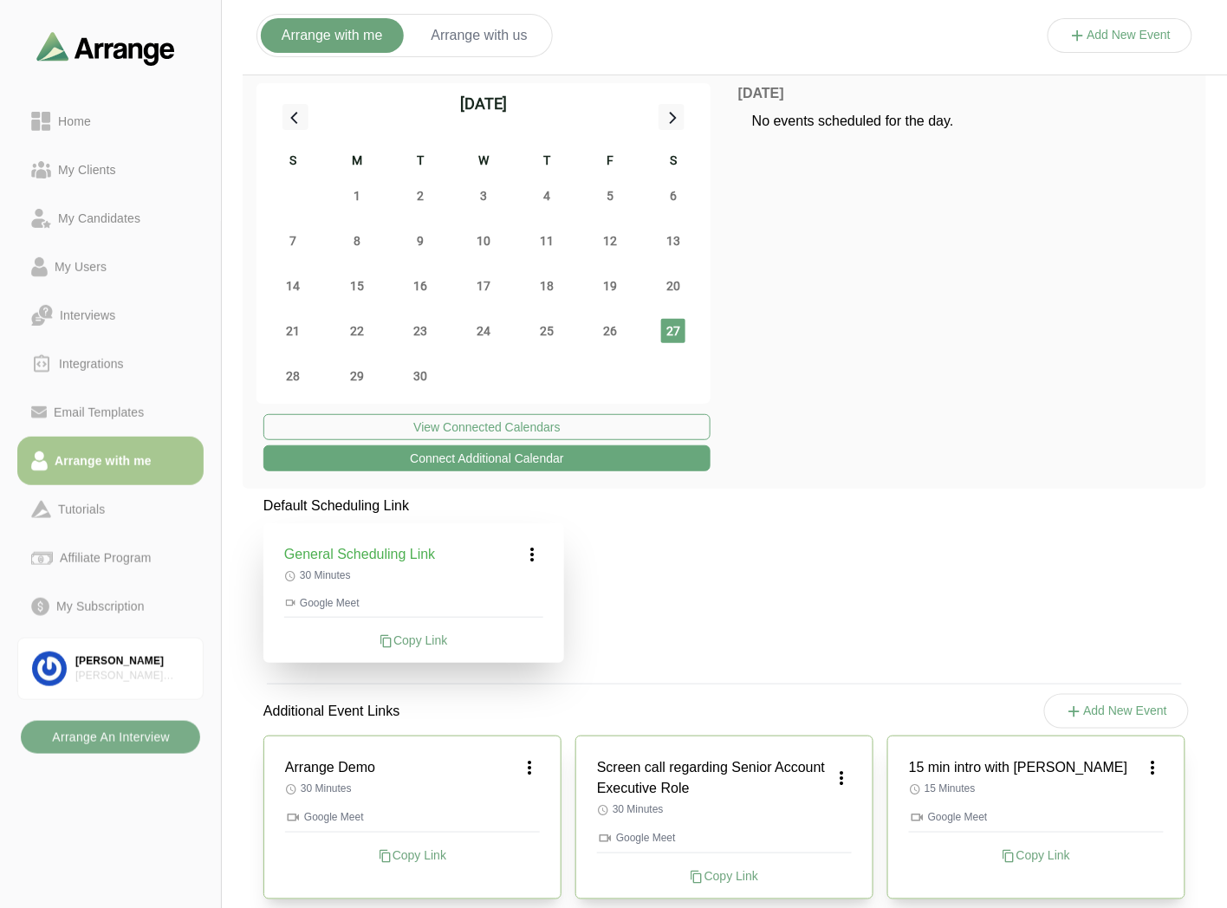
click at [1135, 39] on button "Add New Event" at bounding box center [1121, 35] width 146 height 35
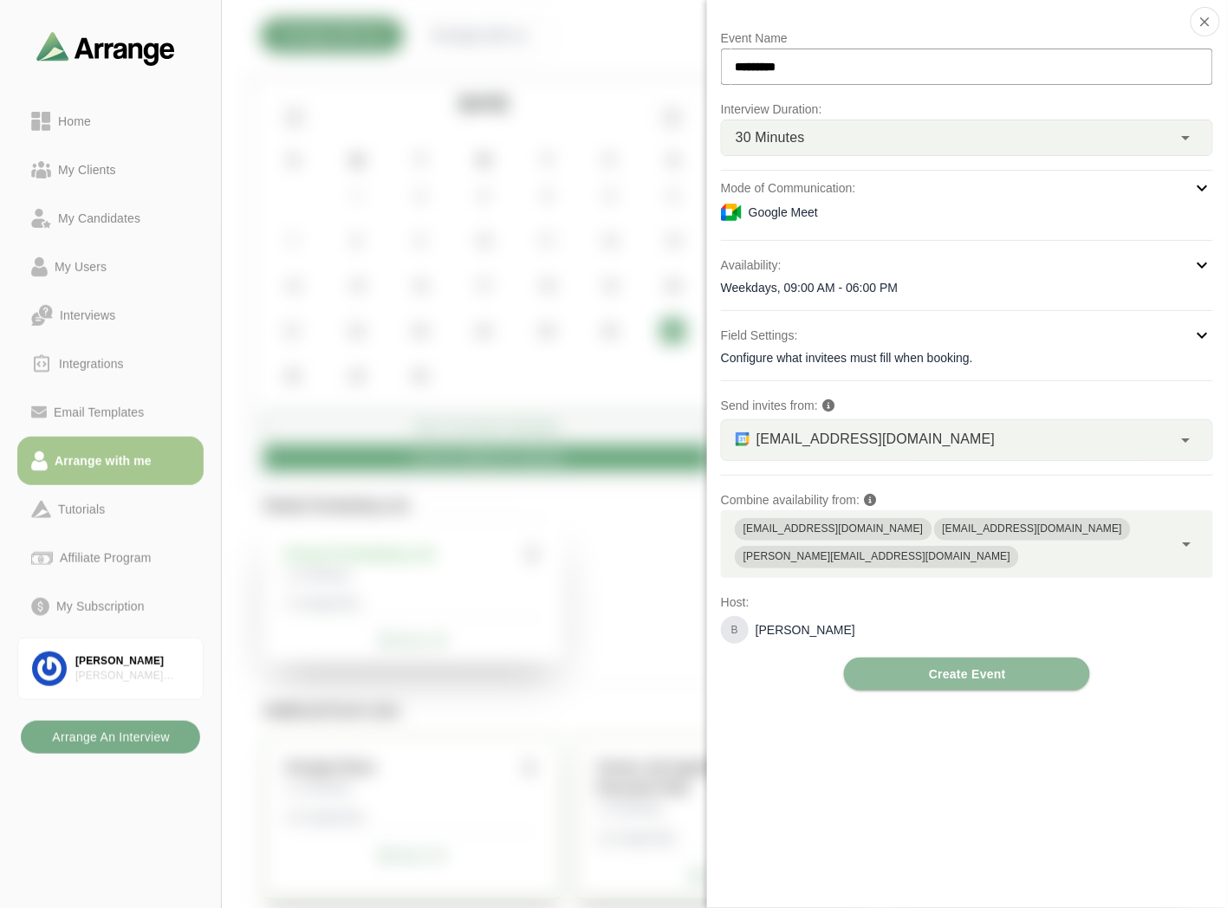
click at [929, 444] on div "bgabay88@gmail.com *" at bounding box center [947, 440] width 451 height 40
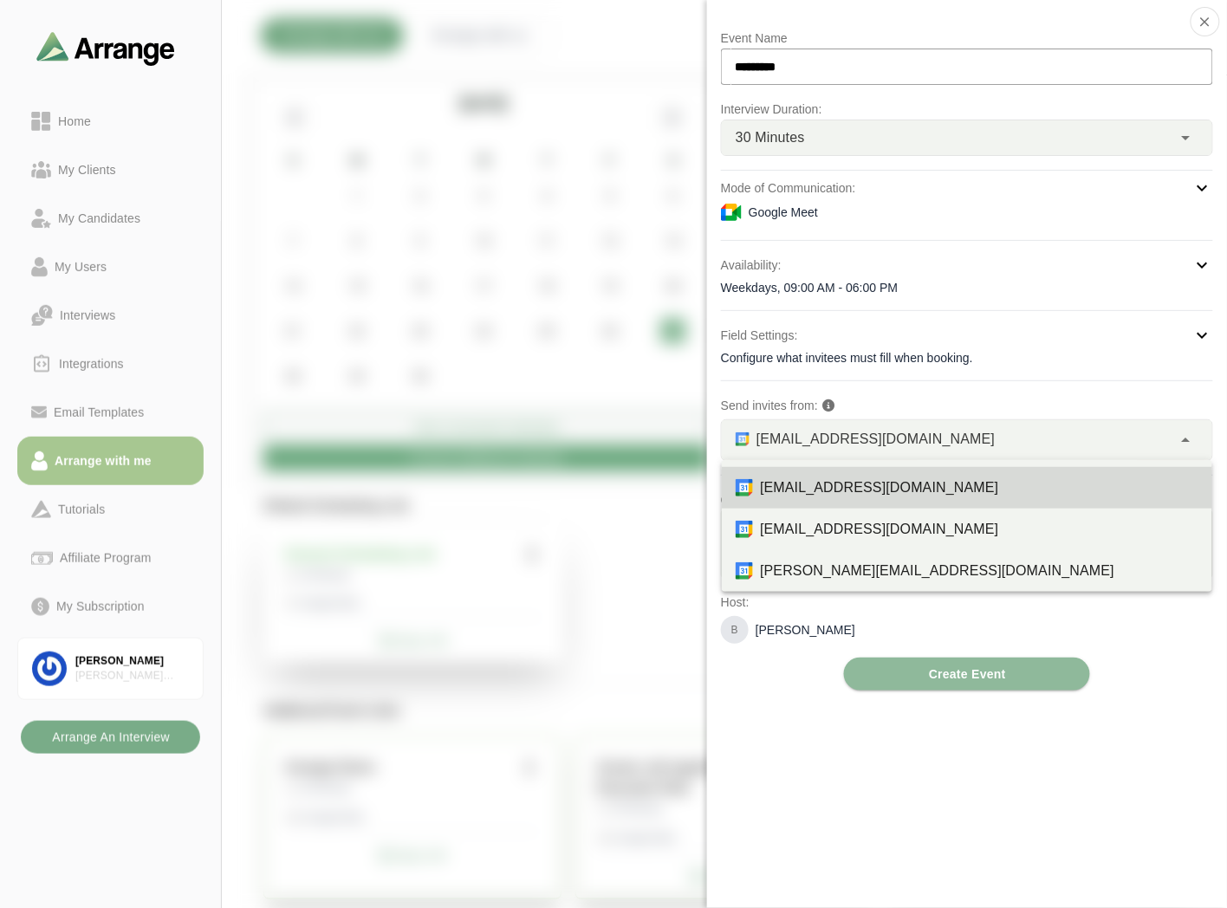
click at [915, 409] on p "Send invites from:" at bounding box center [967, 405] width 492 height 21
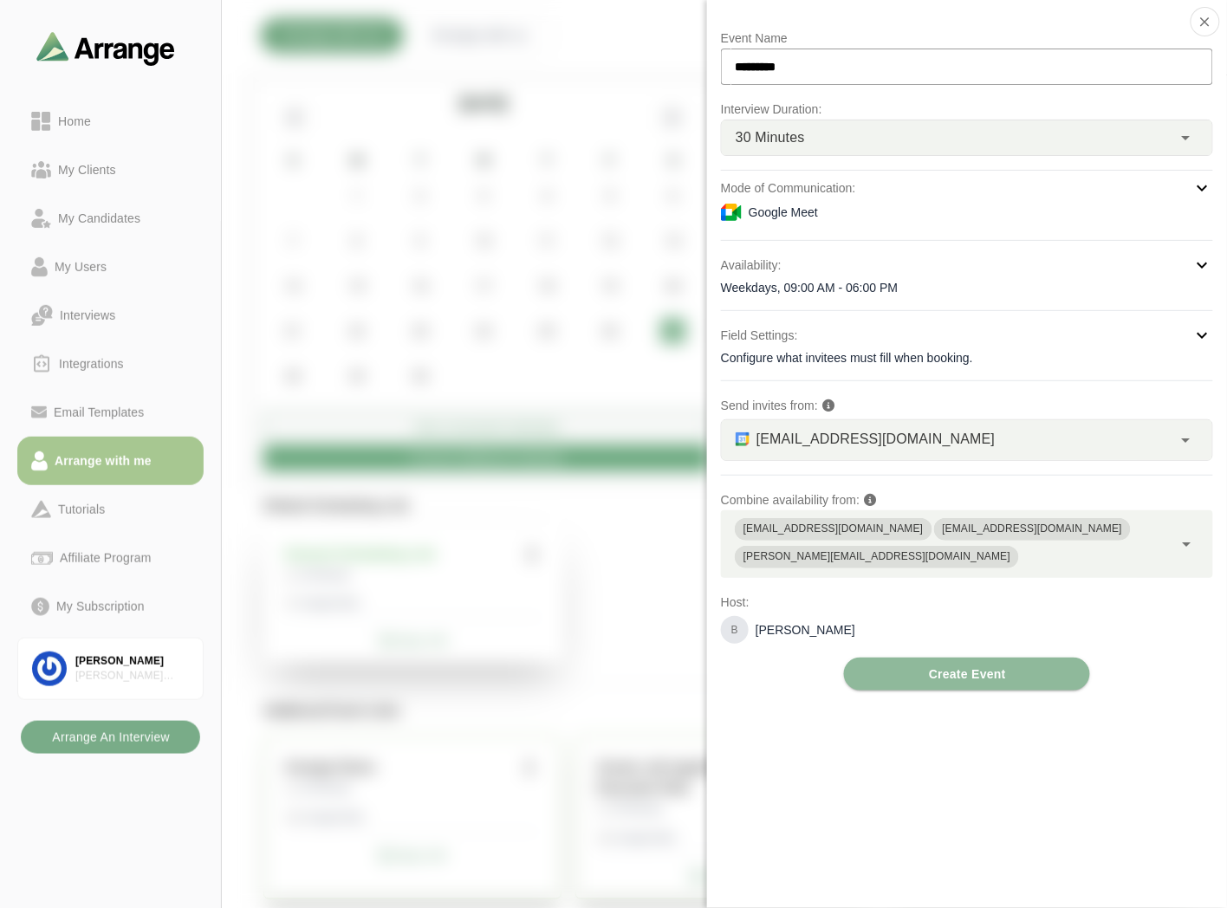
click at [1144, 529] on div "bgabay88@gmail.com briangabay@gmail.com brian@arrangeai.io" at bounding box center [947, 544] width 452 height 68
click at [1032, 802] on div "Event Name ********* Interview Duration: 30 Minutes ** Mode of Communication: G…" at bounding box center [967, 454] width 520 height 908
click at [1198, 12] on button "button" at bounding box center [1205, 21] width 29 height 29
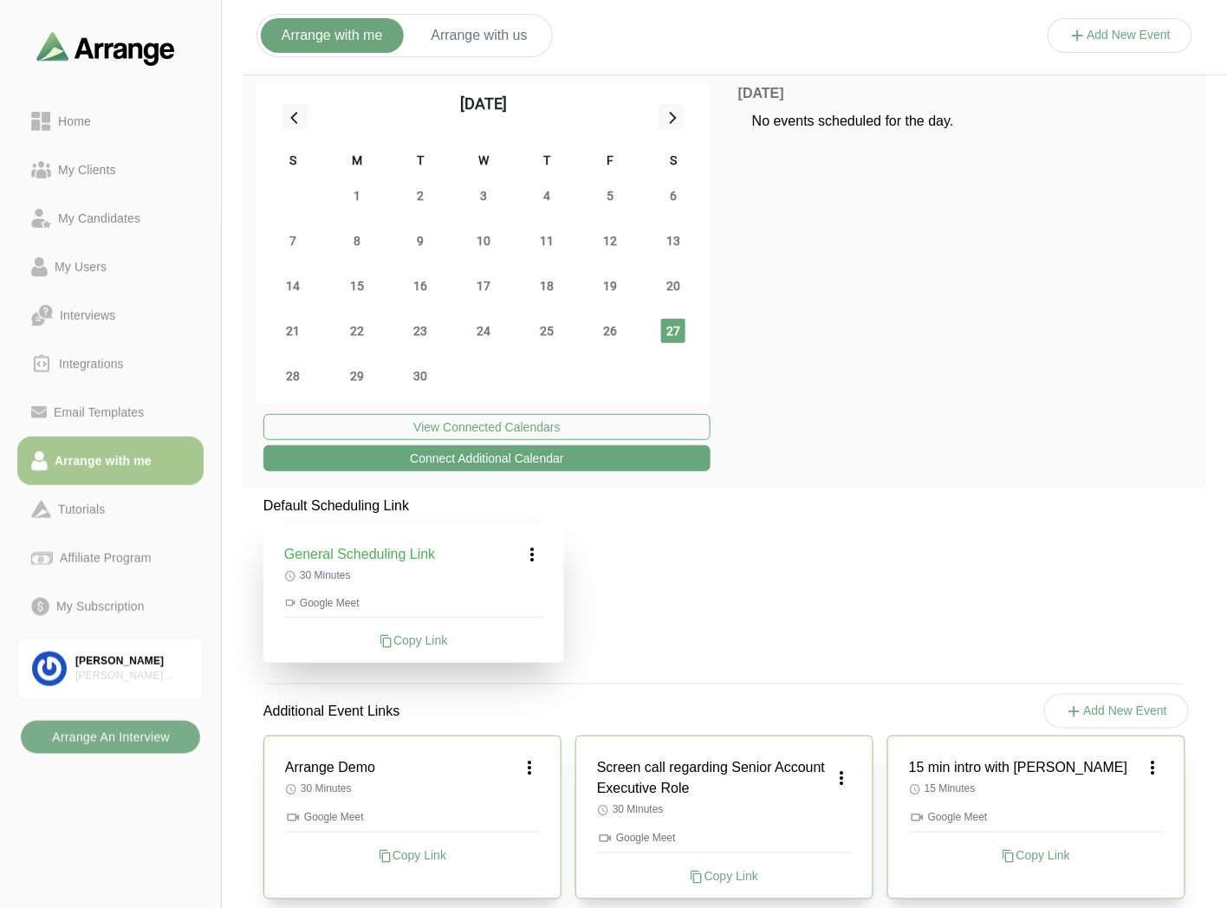
click at [498, 29] on button "Arrange with us" at bounding box center [480, 35] width 138 height 35
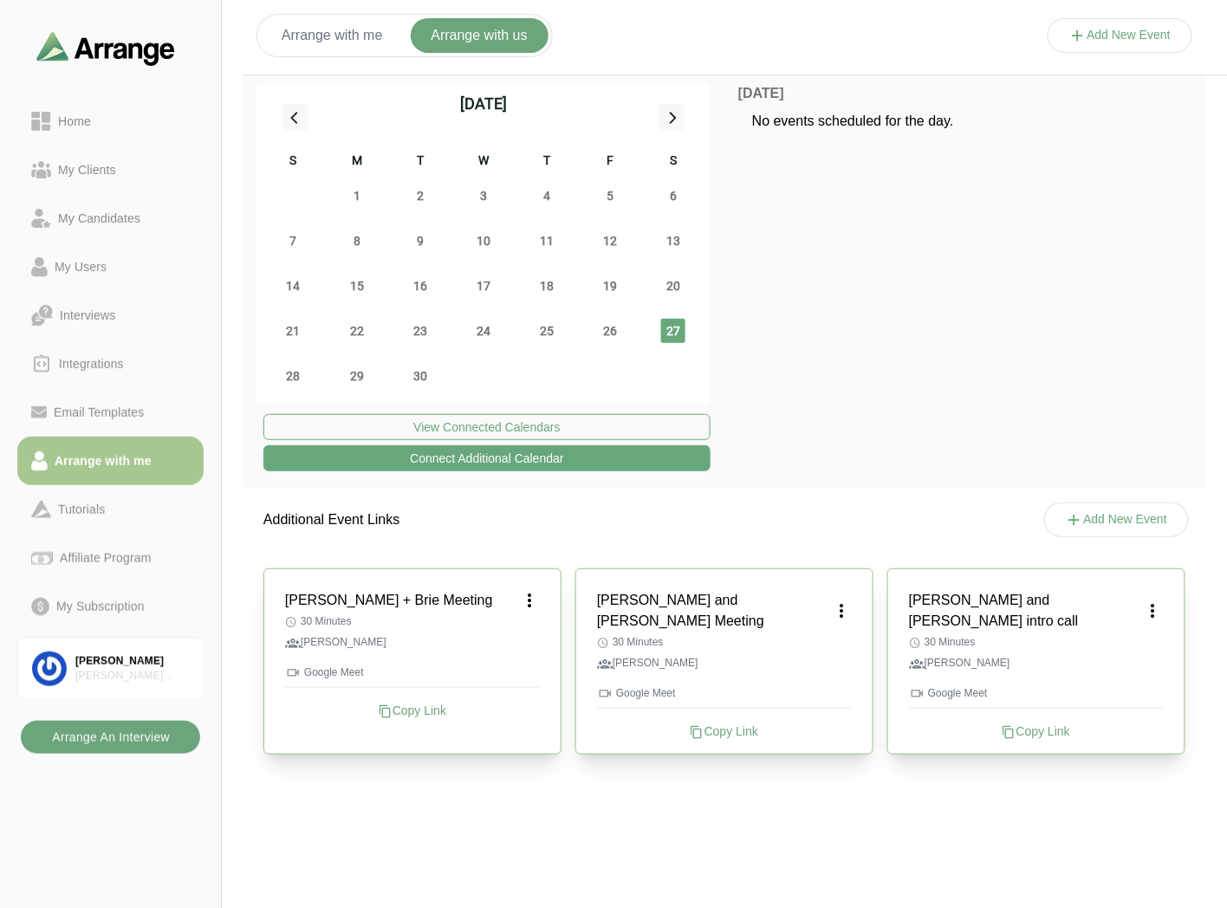
click at [104, 740] on b "Arrange An Interview" at bounding box center [110, 737] width 119 height 33
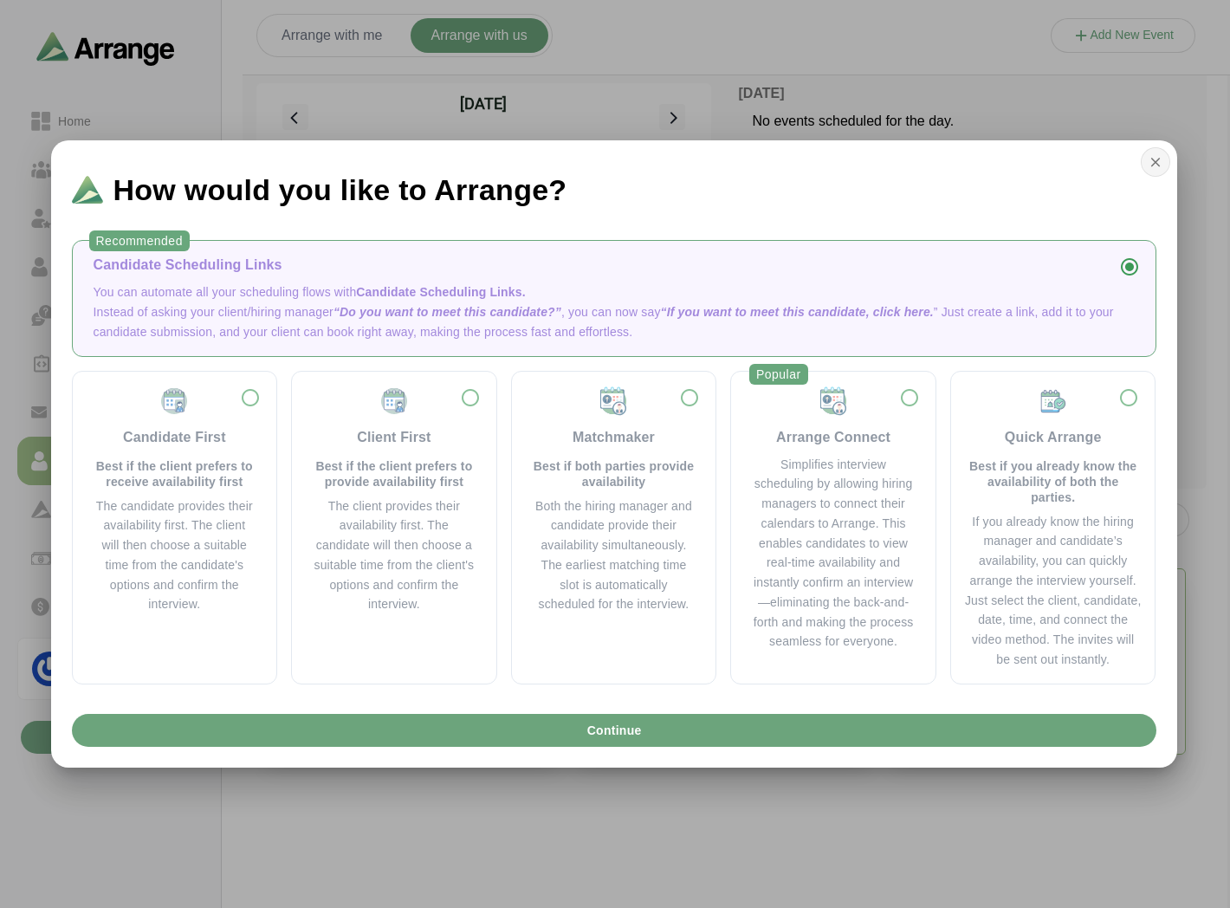
click at [1149, 167] on icon "button" at bounding box center [1156, 162] width 16 height 16
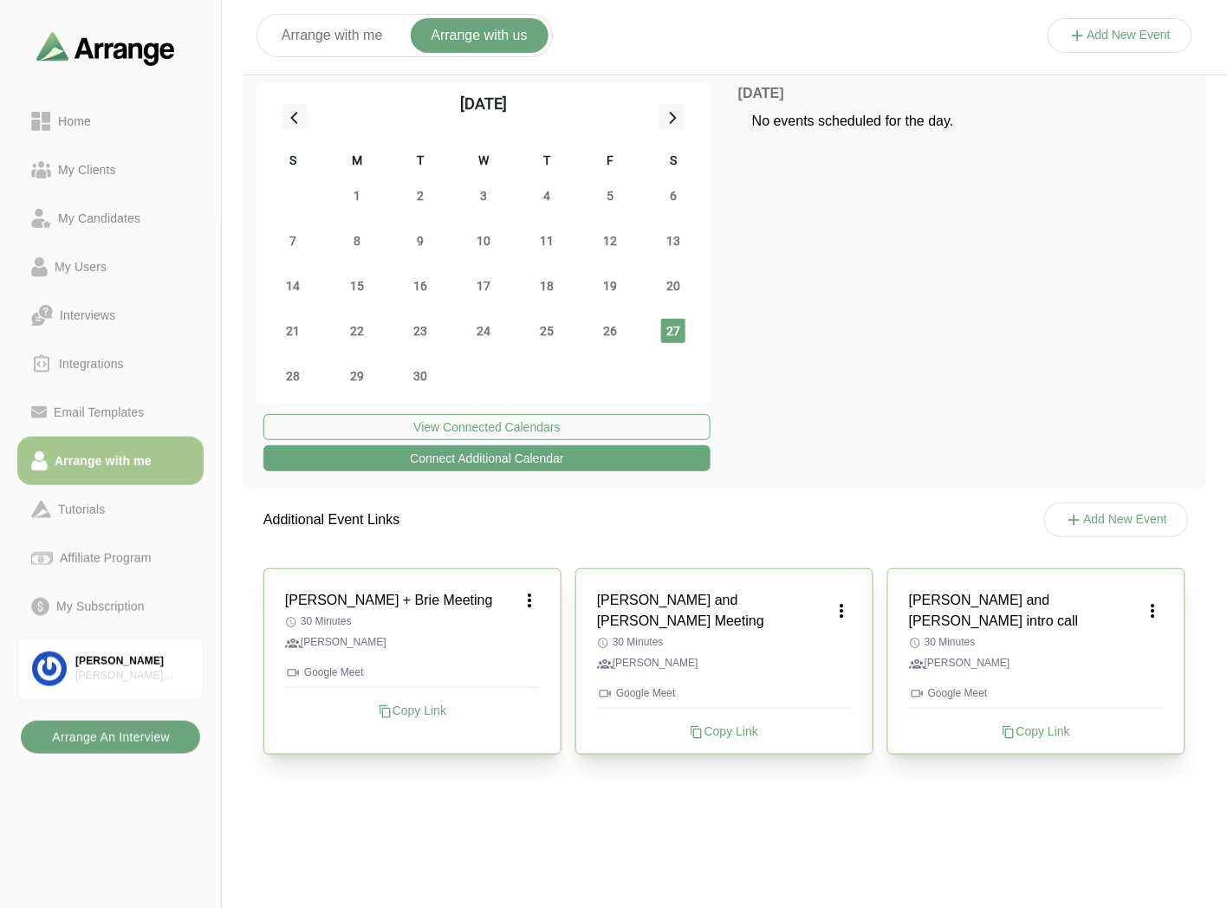
click at [95, 724] on b "Arrange An Interview" at bounding box center [110, 737] width 119 height 33
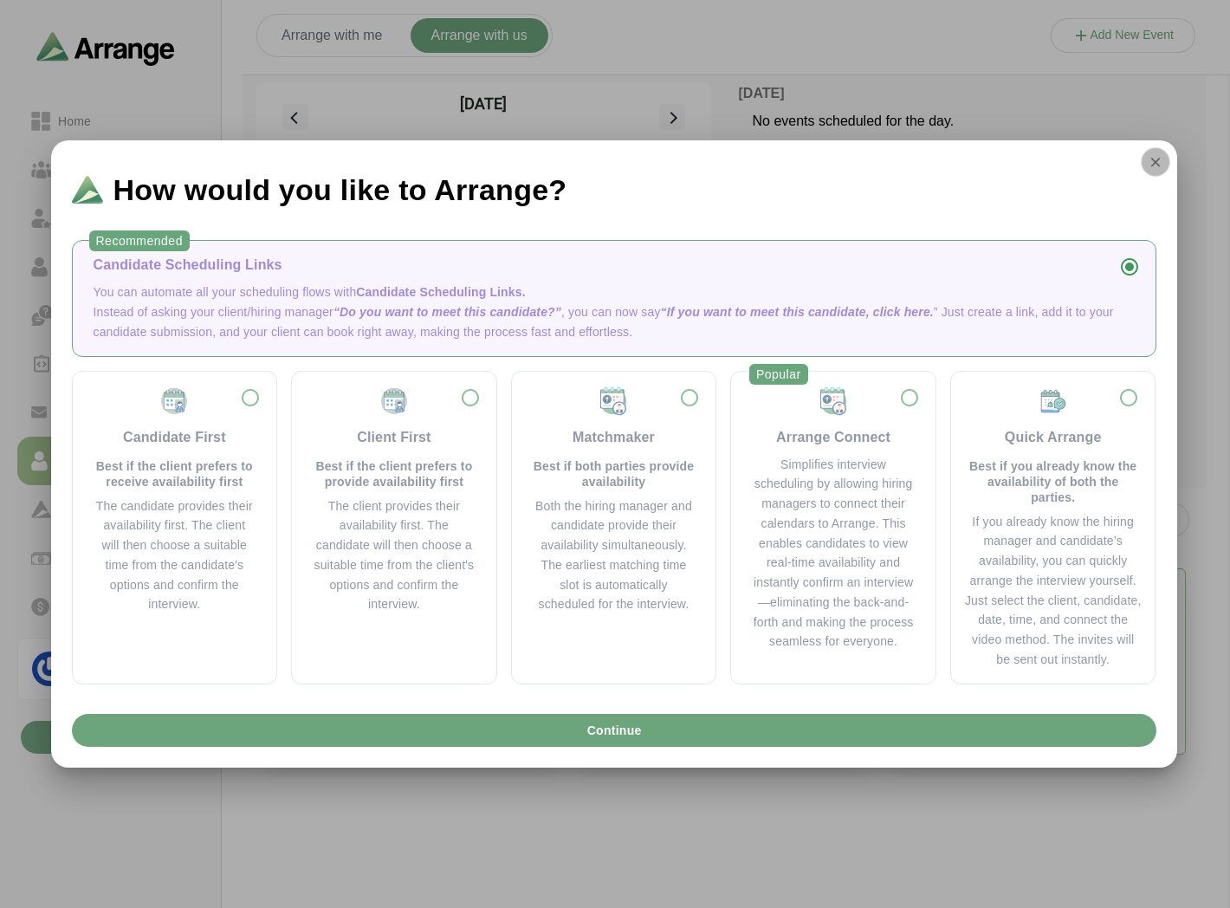
click at [1150, 157] on icon "button" at bounding box center [1156, 162] width 16 height 16
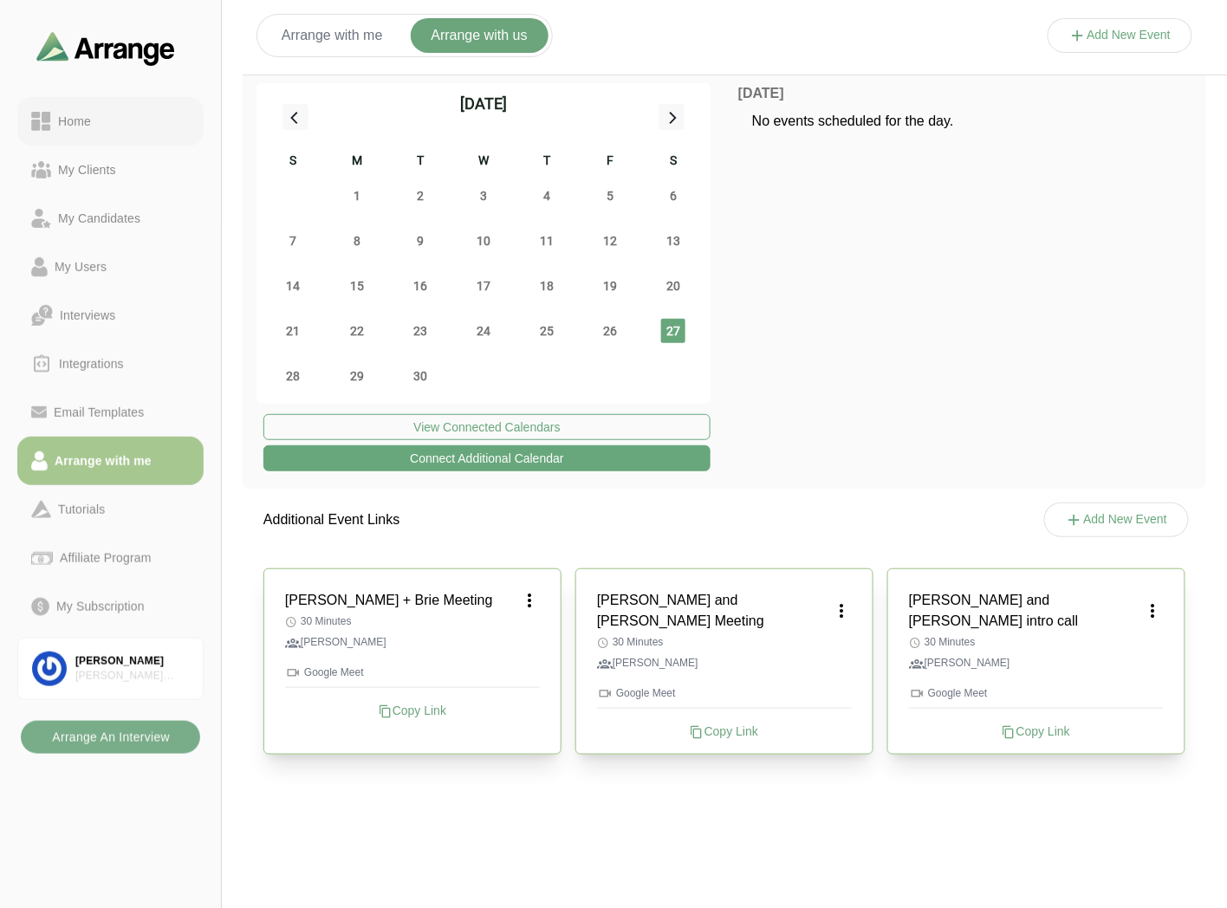
click at [121, 116] on div "Home" at bounding box center [110, 121] width 159 height 21
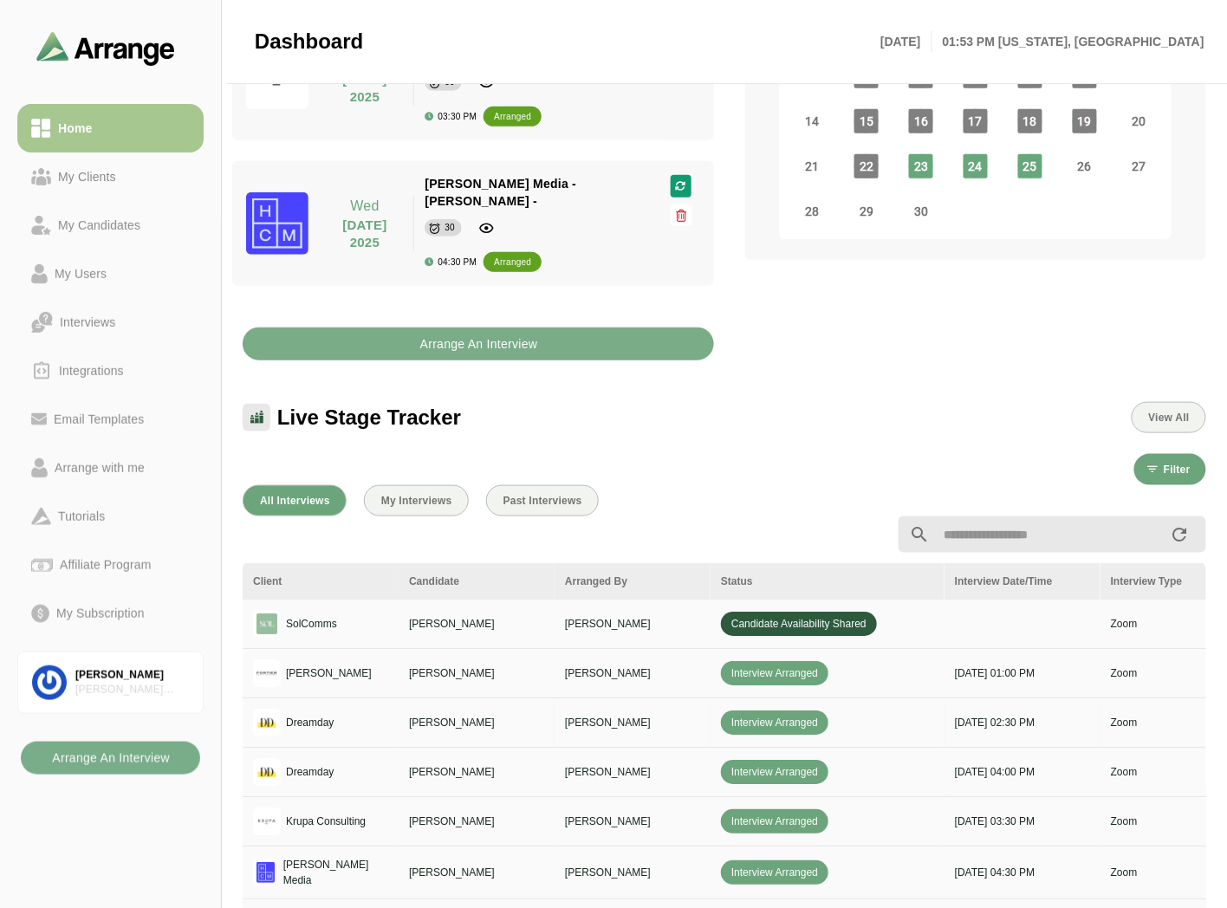
scroll to position [477, 0]
